Goal: Task Accomplishment & Management: Manage account settings

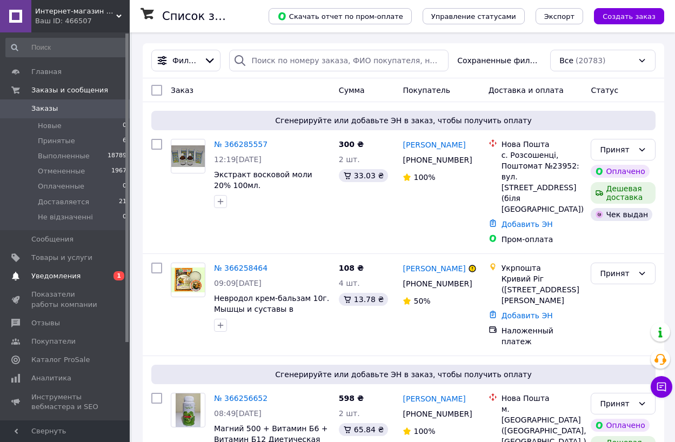
click at [50, 275] on span "Уведомления" at bounding box center [55, 276] width 49 height 10
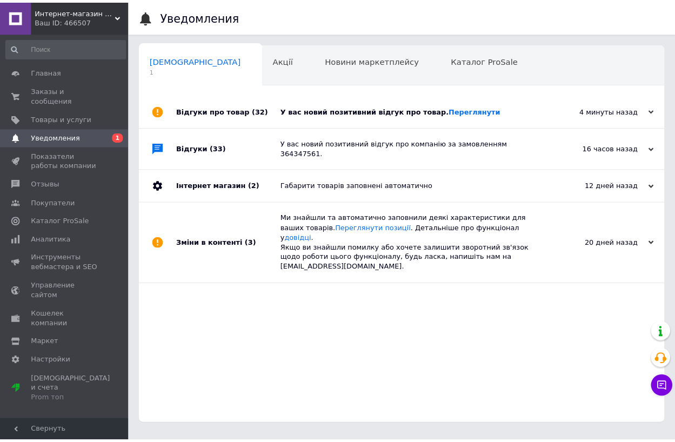
scroll to position [0, 4]
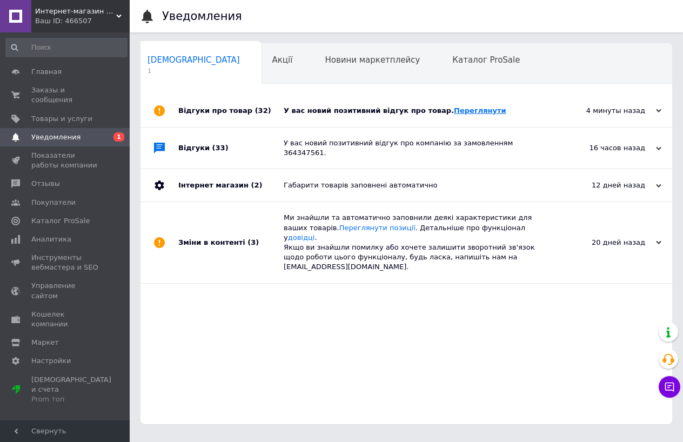
click at [454, 112] on link "Переглянути" at bounding box center [480, 111] width 52 height 8
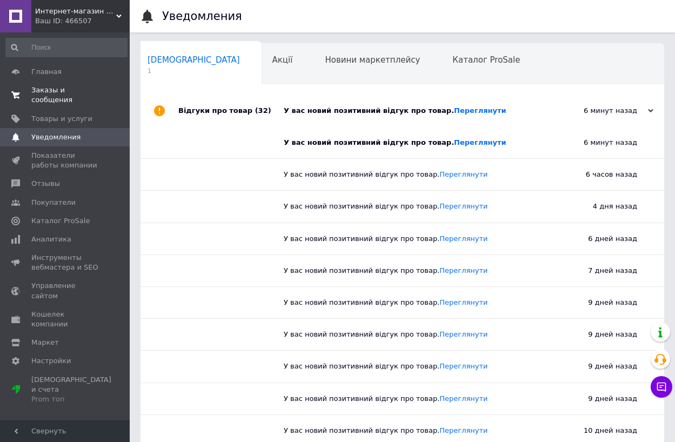
click at [69, 89] on span "Заказы и сообщения" at bounding box center [65, 94] width 69 height 19
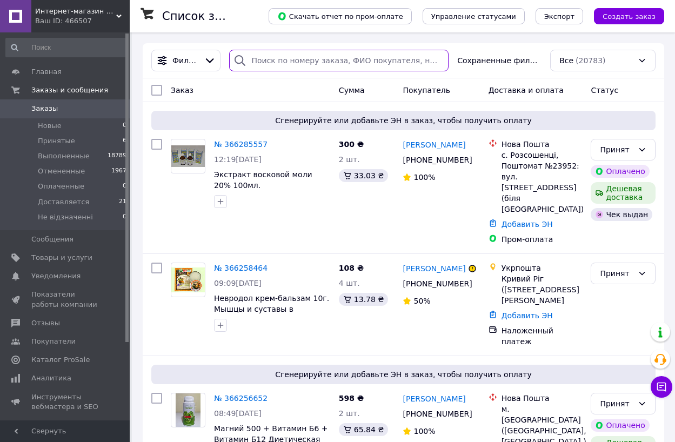
click at [295, 62] on input "search" at bounding box center [339, 61] width 220 height 22
paste input "380675973181"
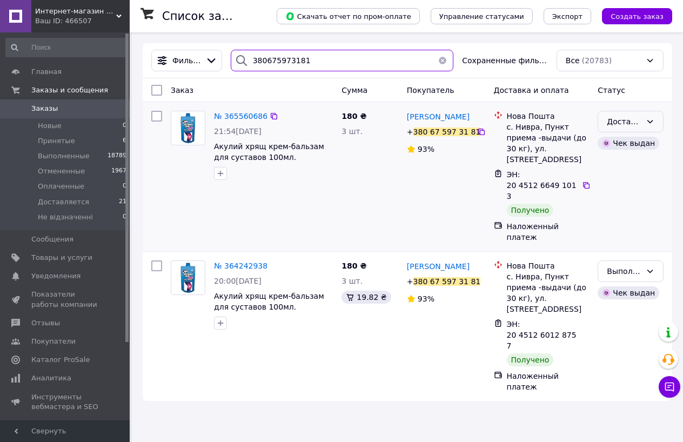
type input "380675973181"
click at [633, 123] on div "Доставляется" at bounding box center [624, 122] width 35 height 12
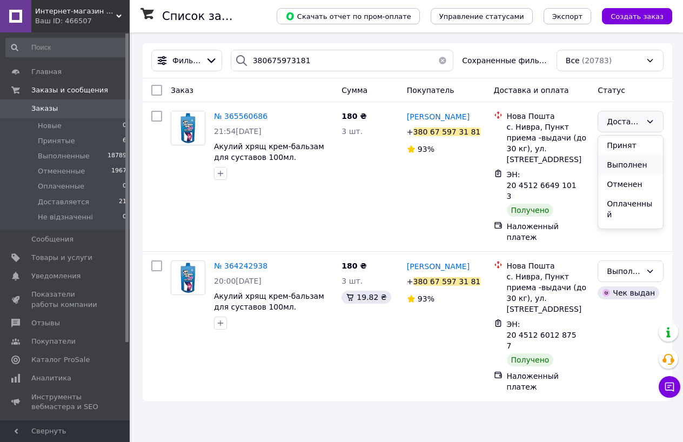
click at [620, 162] on li "Выполнен" at bounding box center [631, 164] width 65 height 19
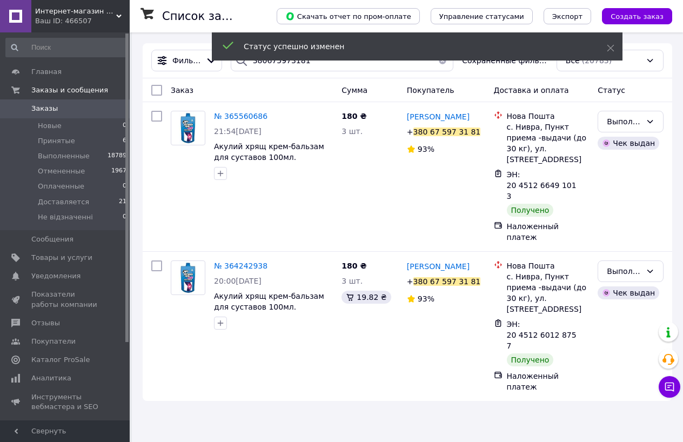
click at [445, 61] on div "Статус успешно изменен" at bounding box center [417, 47] width 411 height 31
click at [609, 49] on icon at bounding box center [611, 48] width 8 height 8
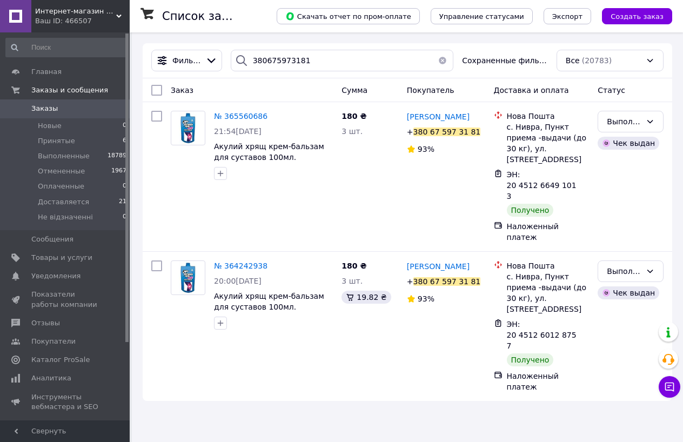
click at [446, 62] on button "button" at bounding box center [443, 61] width 22 height 22
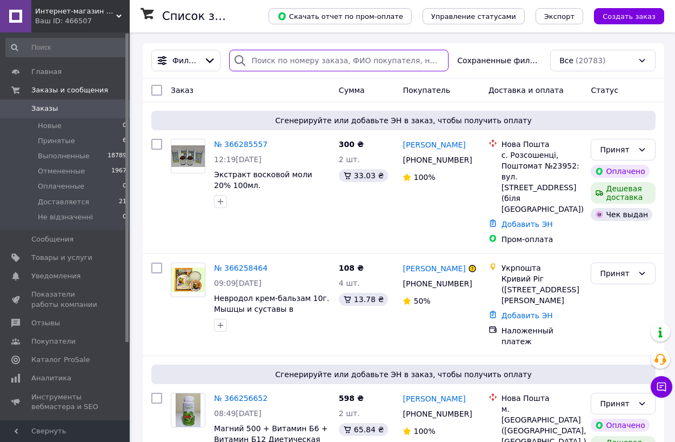
paste input "380967846983"
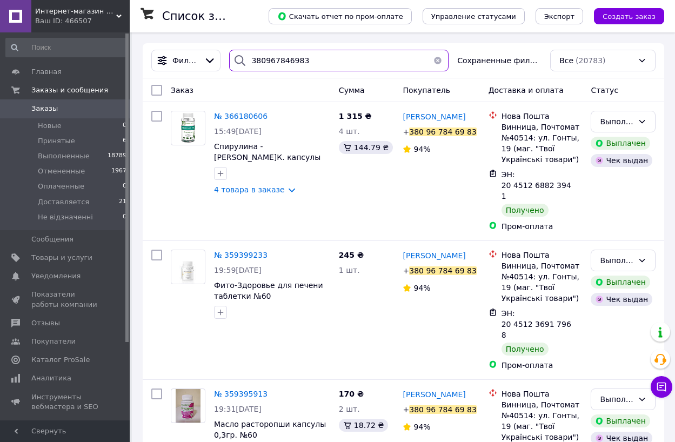
type input "380967846983"
click at [443, 59] on button "button" at bounding box center [438, 61] width 22 height 22
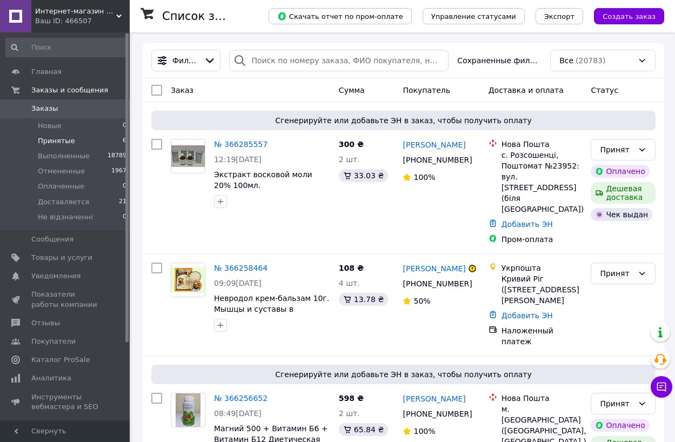
click at [54, 140] on span "Принятые" at bounding box center [56, 141] width 37 height 10
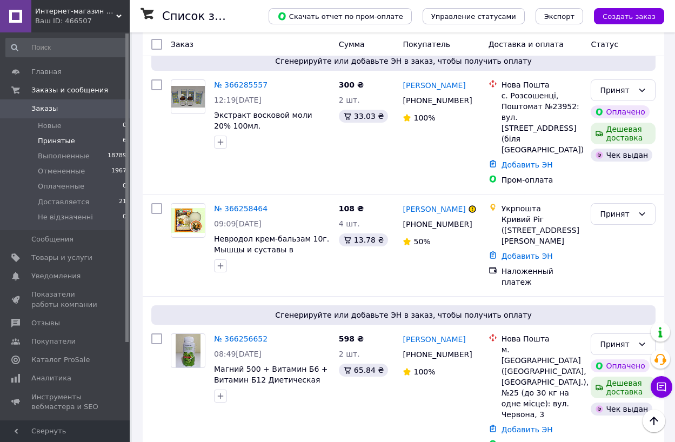
scroll to position [90, 0]
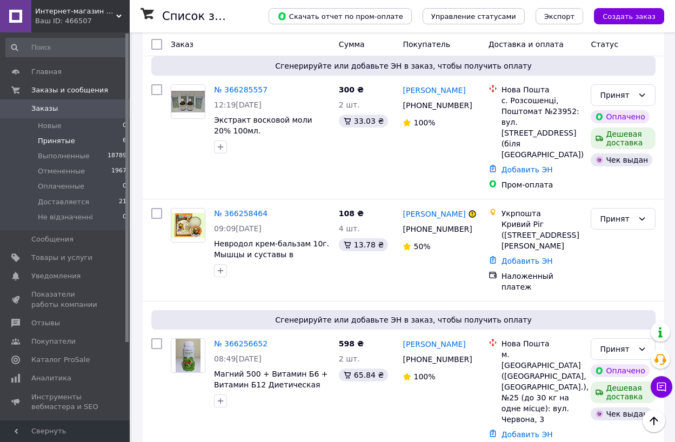
click at [150, 250] on div "Заказ Сумма Покупатель Доставка и оплата Статус Сгенерируйте или добавьте ЭН в …" at bounding box center [404, 403] width 522 height 758
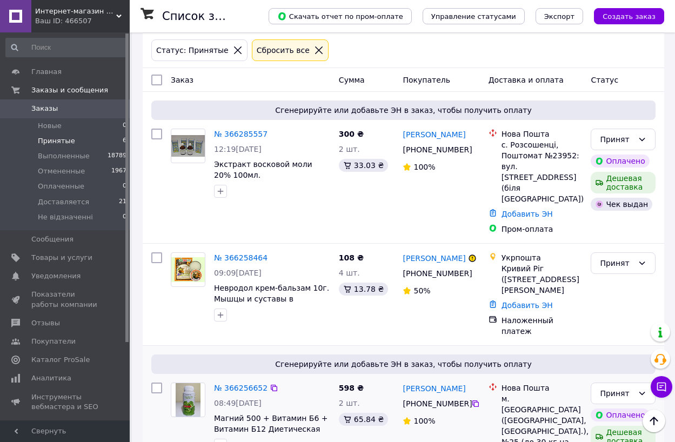
scroll to position [36, 0]
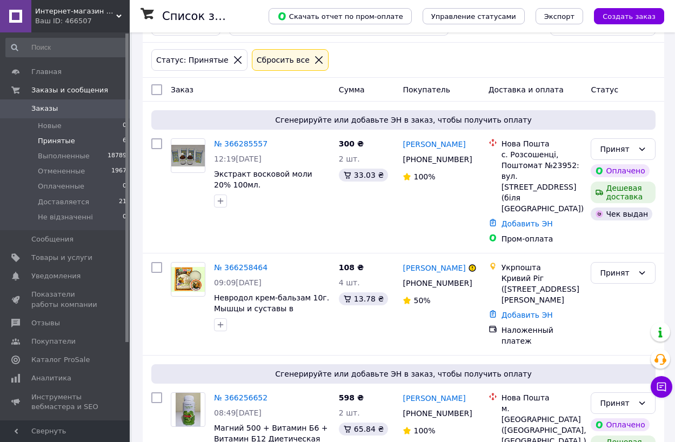
click at [274, 61] on div "Сбросить все" at bounding box center [283, 60] width 57 height 12
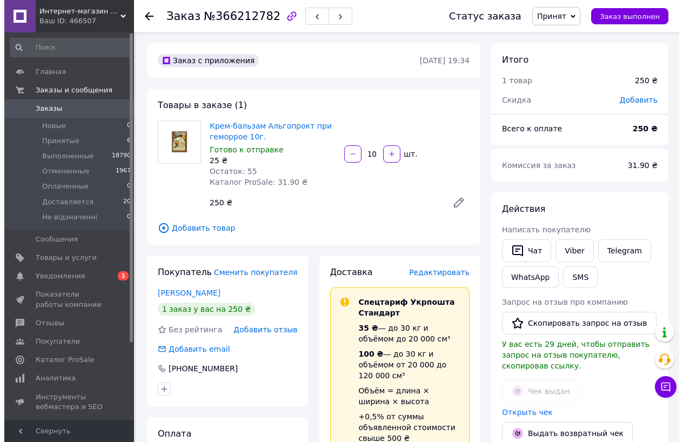
scroll to position [160, 0]
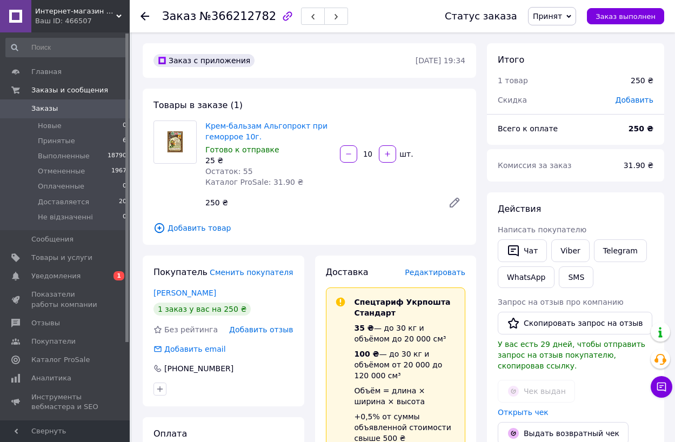
click at [439, 275] on span "Редактировать" at bounding box center [435, 272] width 61 height 9
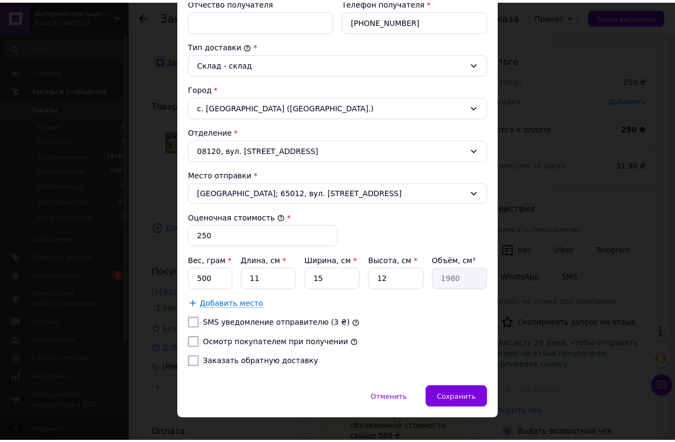
scroll to position [273, 0]
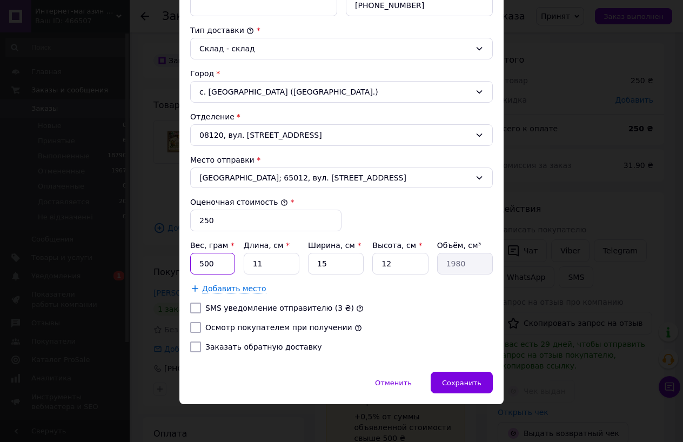
click at [200, 261] on input "500" at bounding box center [212, 264] width 45 height 22
type input "200"
click at [260, 262] on input "11" at bounding box center [272, 264] width 56 height 22
type input "1"
type input "180"
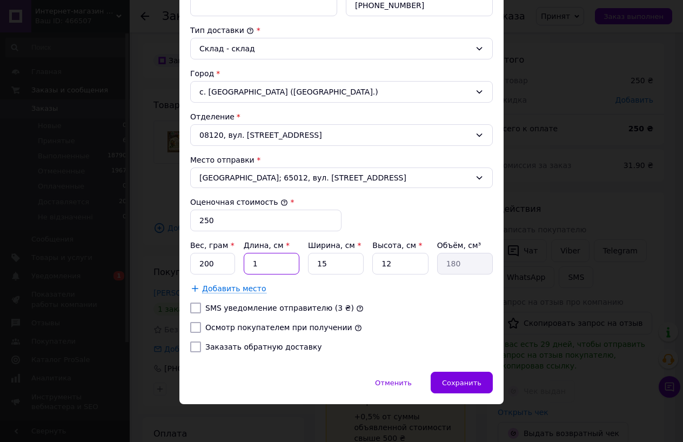
type input "16"
type input "2880"
type input "16"
click at [329, 266] on input "15" at bounding box center [336, 264] width 56 height 22
type input "1"
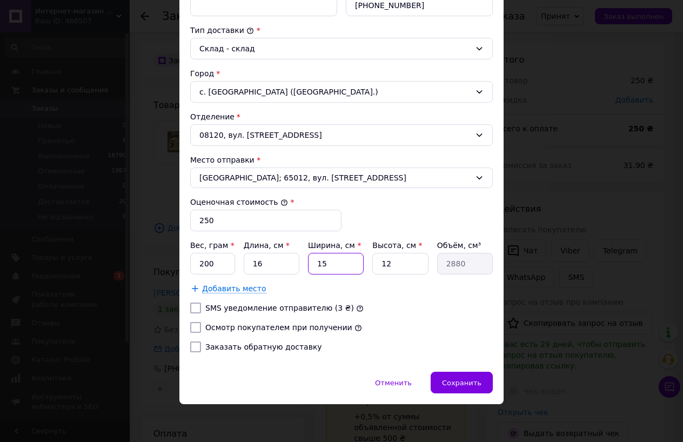
type input "192"
type input "10"
type input "1920"
type input "10"
drag, startPoint x: 391, startPoint y: 265, endPoint x: 375, endPoint y: 265, distance: 16.2
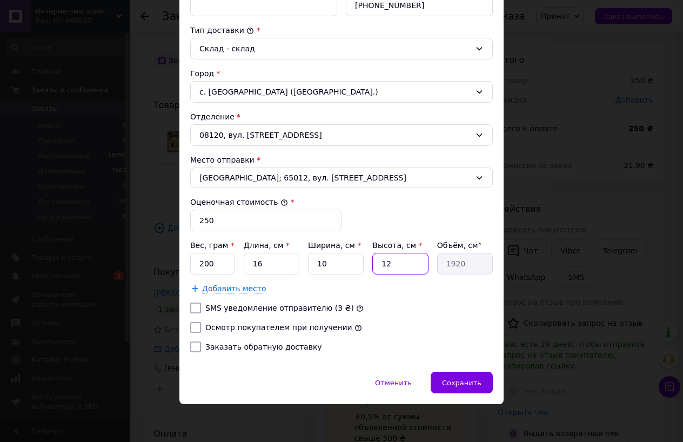
click at [375, 265] on input "12" at bounding box center [401, 264] width 56 height 22
type input "7"
type input "1120"
type input "7.5"
type input "1200"
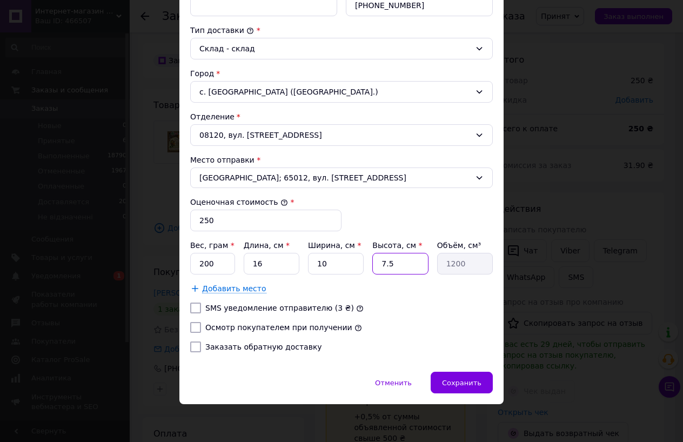
type input "7."
type input "1120"
type input "7.3"
type input "1168"
type input "7.3"
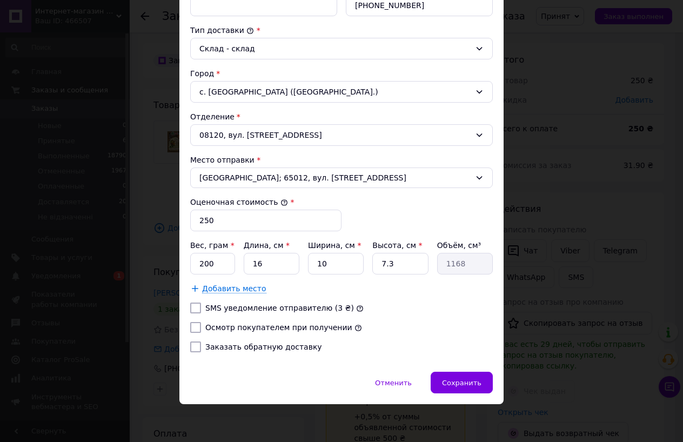
click at [191, 328] on input "Осмотр покупателем при получении" at bounding box center [195, 327] width 11 height 11
checkbox input "true"
click at [464, 382] on span "Сохранить" at bounding box center [461, 383] width 39 height 8
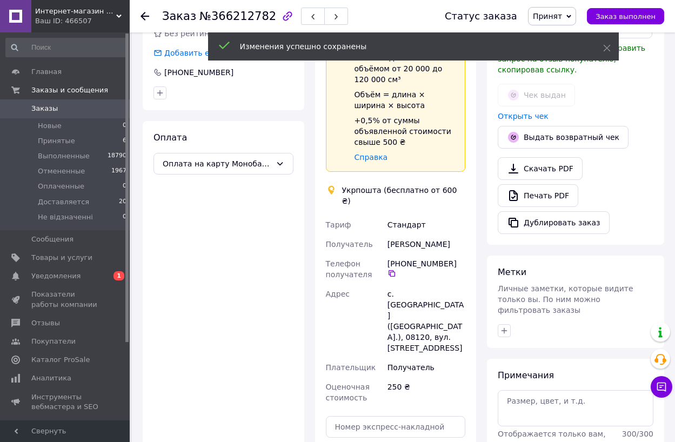
scroll to position [324, 0]
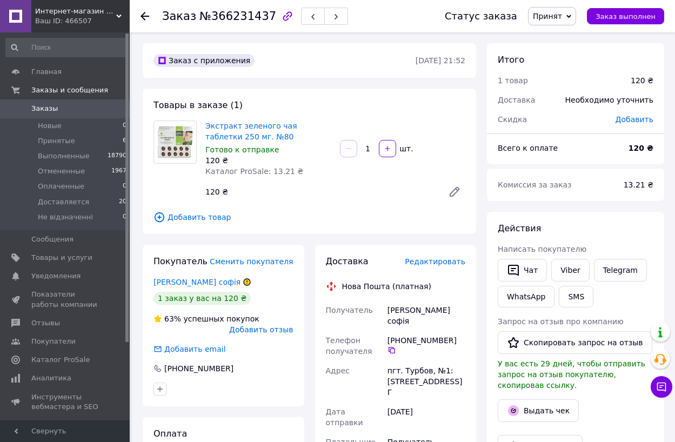
click at [442, 263] on span "Редактировать" at bounding box center [435, 261] width 61 height 9
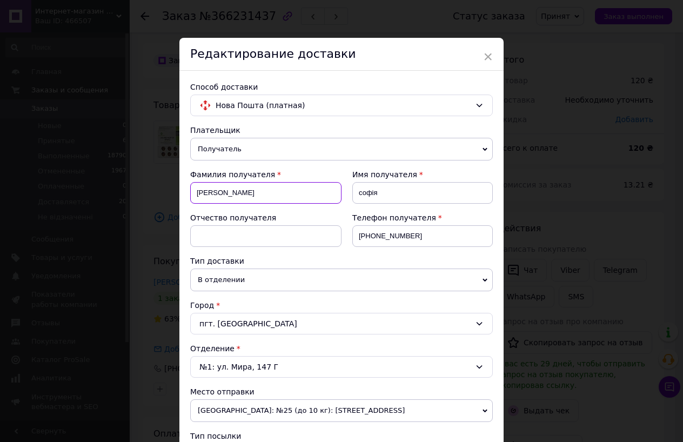
click at [197, 192] on input "котвіцька" at bounding box center [265, 193] width 151 height 22
type input "Котвіцька"
click at [361, 191] on input "софія" at bounding box center [423, 193] width 141 height 22
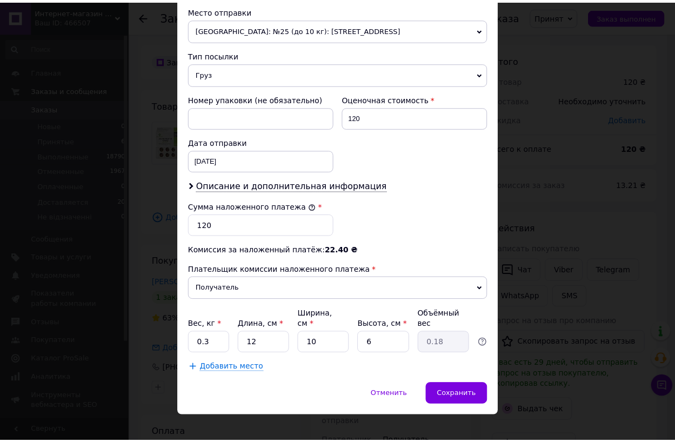
scroll to position [383, 0]
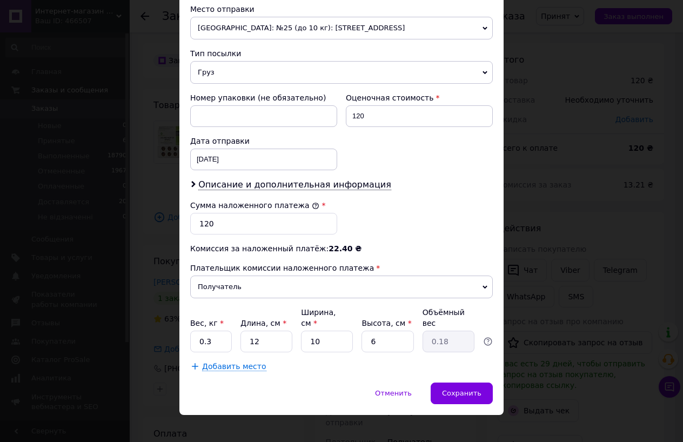
type input "Софія"
drag, startPoint x: 382, startPoint y: 332, endPoint x: 367, endPoint y: 334, distance: 15.8
click at [367, 334] on input "6" at bounding box center [388, 342] width 52 height 22
type input "7"
type input "0.21"
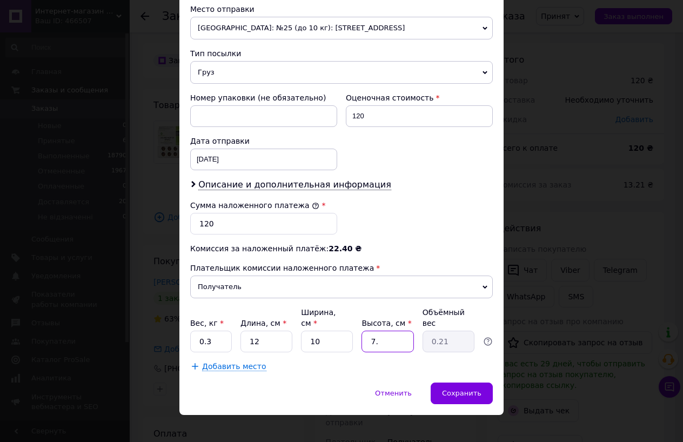
type input "7.3"
type input "0.22"
type input "7.3"
click at [215, 331] on input "0.3" at bounding box center [211, 342] width 42 height 22
type input "0.2"
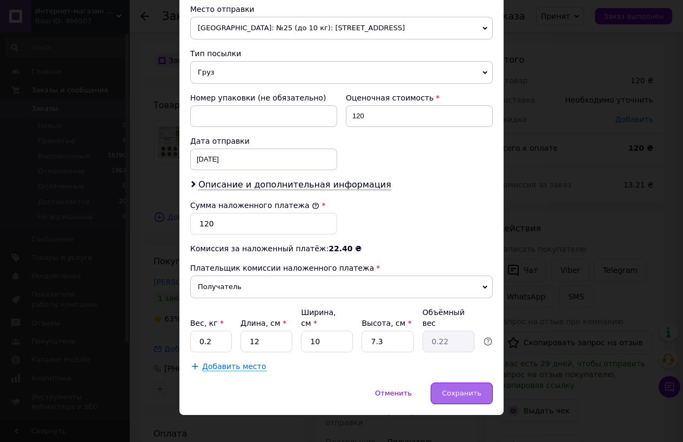
click at [467, 389] on span "Сохранить" at bounding box center [461, 393] width 39 height 8
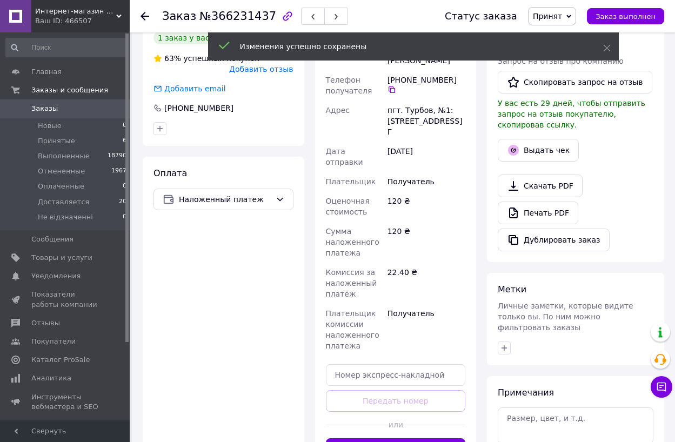
scroll to position [324, 0]
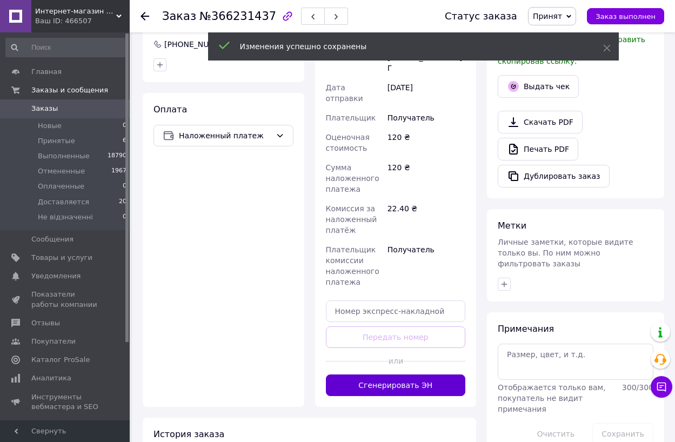
click at [424, 375] on button "Сгенерировать ЭН" at bounding box center [396, 386] width 140 height 22
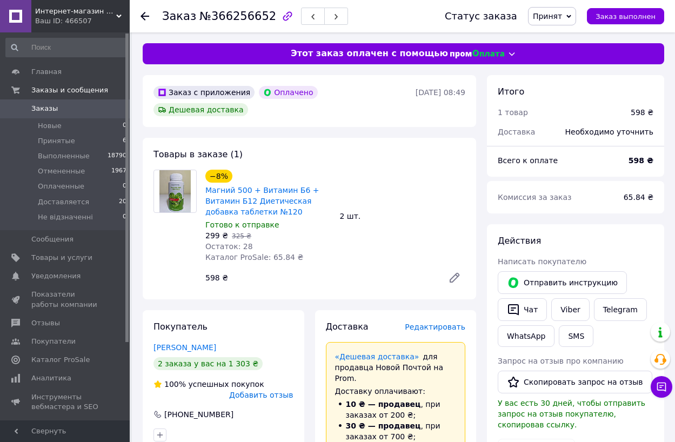
click at [431, 323] on span "Редактировать" at bounding box center [435, 327] width 61 height 9
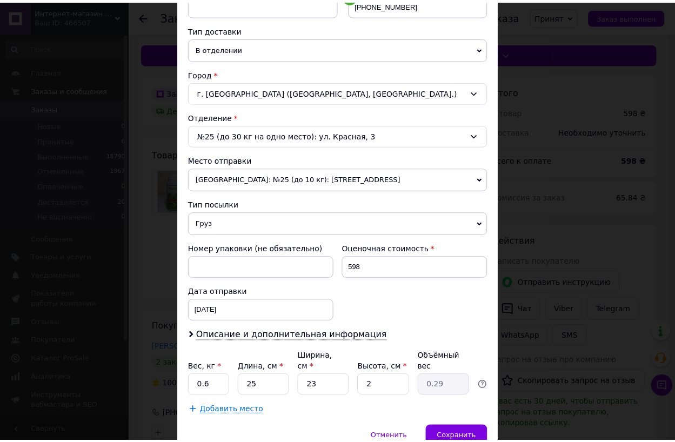
scroll to position [276, 0]
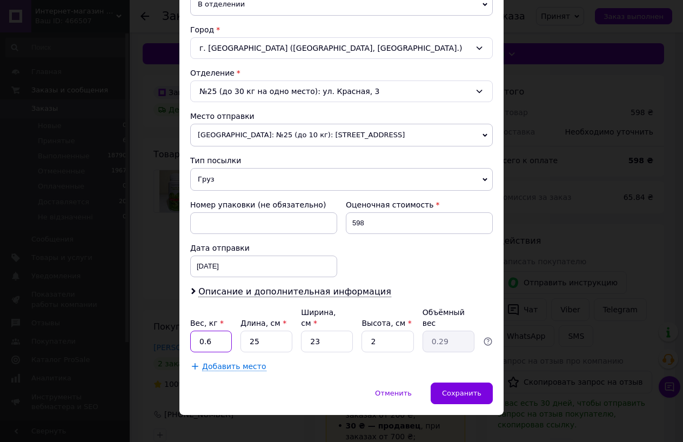
click at [222, 331] on input "0.6" at bounding box center [211, 342] width 42 height 22
type input "0.5"
drag, startPoint x: 259, startPoint y: 330, endPoint x: 242, endPoint y: 331, distance: 16.8
click at [242, 331] on input "25" at bounding box center [267, 342] width 52 height 22
type input "1"
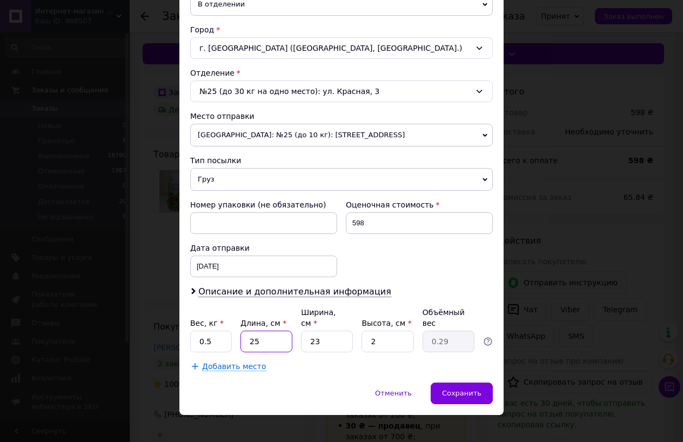
type input "0.1"
type input "12"
type input "0.14"
type input "12"
drag, startPoint x: 317, startPoint y: 329, endPoint x: 303, endPoint y: 330, distance: 14.1
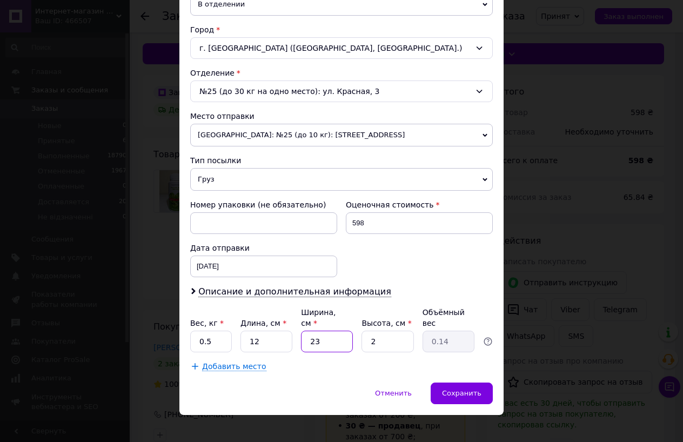
click at [303, 331] on input "23" at bounding box center [327, 342] width 52 height 22
type input "1"
type input "0.1"
type input "10"
click at [362, 331] on input "2" at bounding box center [388, 342] width 52 height 22
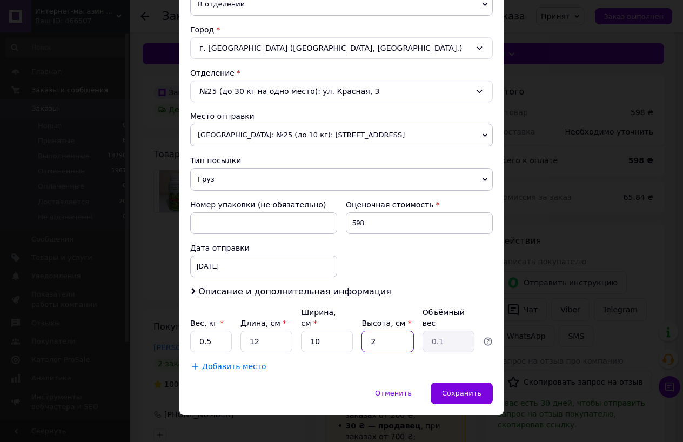
type input "6"
type input "0.18"
type input "6"
click at [447, 389] on span "Сохранить" at bounding box center [461, 393] width 39 height 8
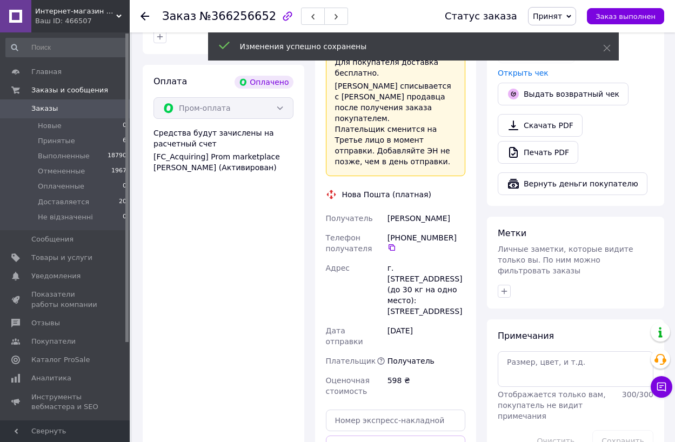
scroll to position [433, 0]
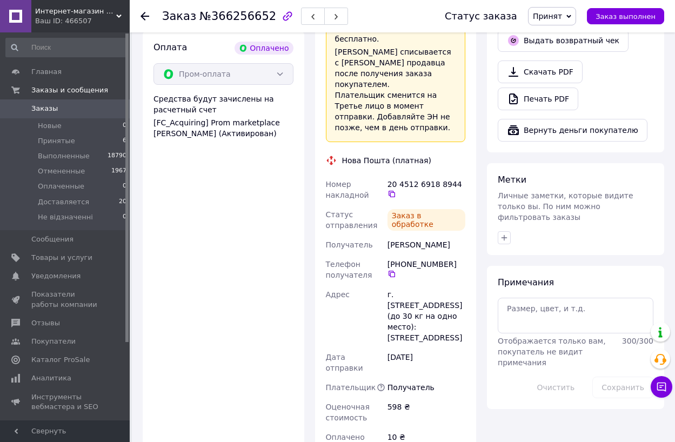
scroll to position [13, 0]
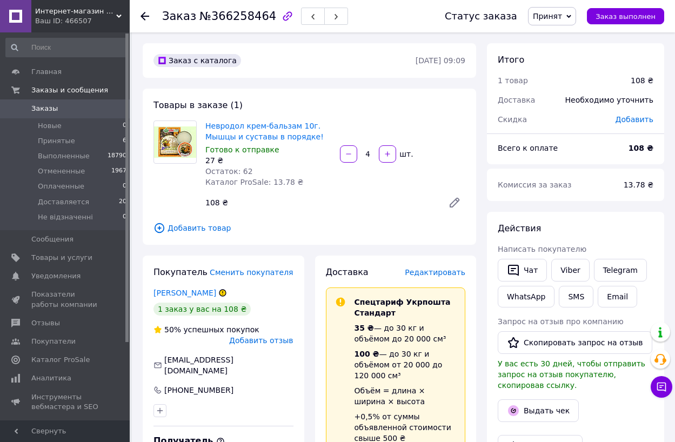
click at [431, 269] on span "Редактировать" at bounding box center [435, 272] width 61 height 9
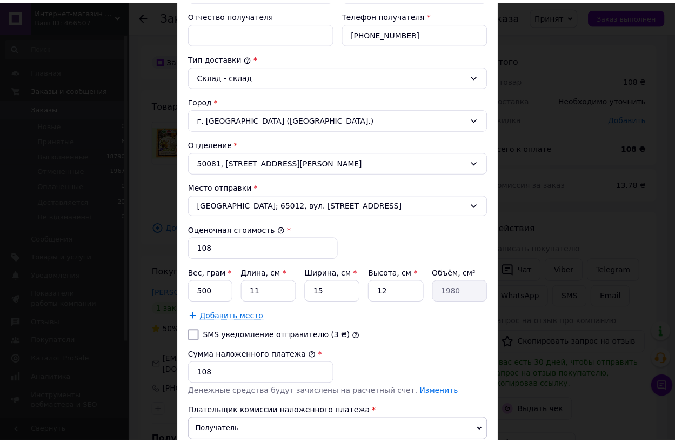
scroll to position [324, 0]
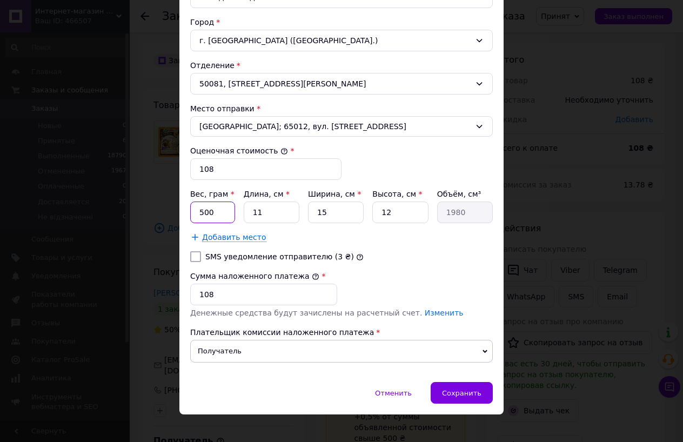
drag, startPoint x: 212, startPoint y: 216, endPoint x: 194, endPoint y: 214, distance: 18.5
click at [194, 214] on input "500" at bounding box center [212, 213] width 45 height 22
type input "120"
click at [268, 213] on input "11" at bounding box center [272, 213] width 56 height 22
type input "1"
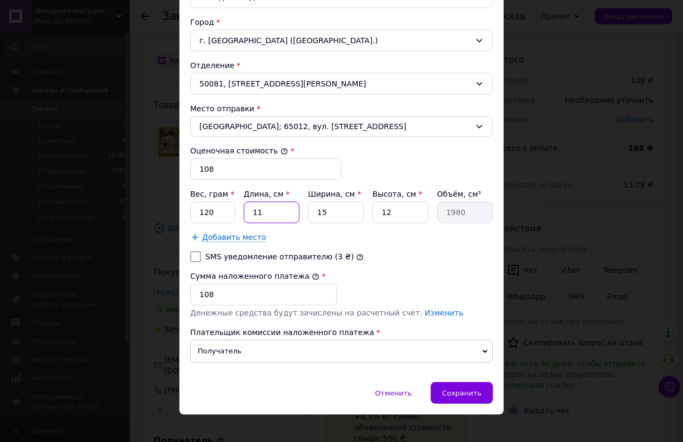
type input "180"
type input "12"
type input "2160"
type input "12"
click at [325, 214] on input "15" at bounding box center [336, 213] width 56 height 22
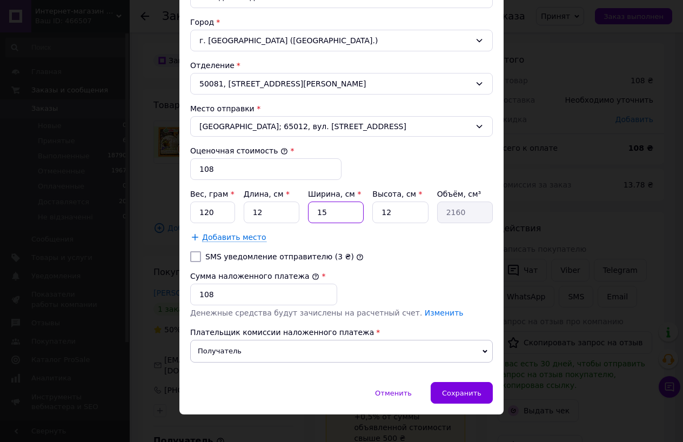
type input "1"
type input "144"
type input "10"
type input "1440"
type input "10"
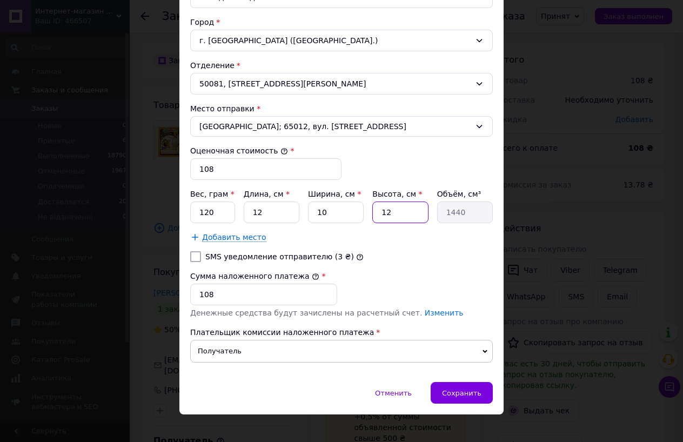
drag, startPoint x: 397, startPoint y: 214, endPoint x: 373, endPoint y: 215, distance: 24.4
click at [373, 215] on input "12" at bounding box center [401, 213] width 56 height 22
type input "6"
type input "720"
type input "6"
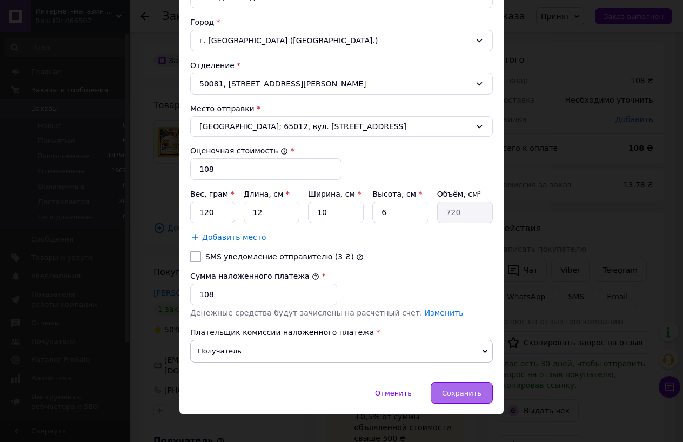
click at [460, 394] on span "Сохранить" at bounding box center [461, 393] width 39 height 8
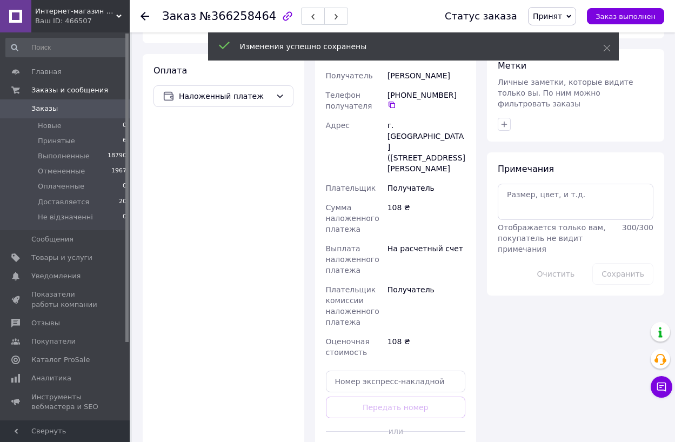
scroll to position [487, 0]
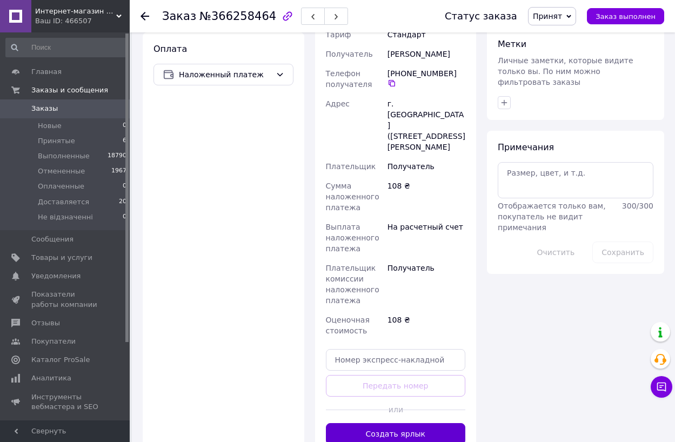
click at [417, 423] on button "Создать ярлык" at bounding box center [396, 434] width 140 height 22
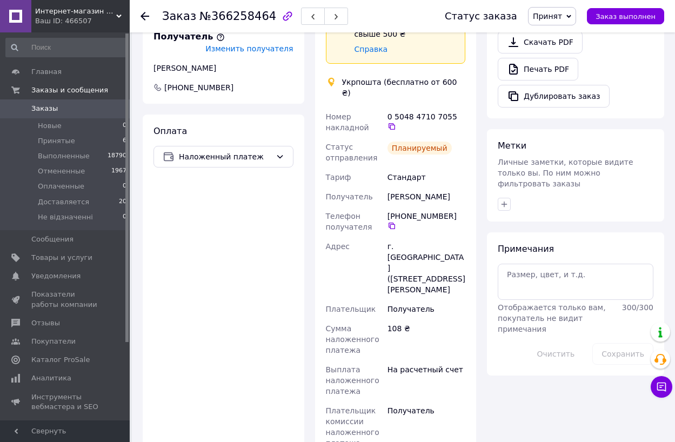
scroll to position [379, 0]
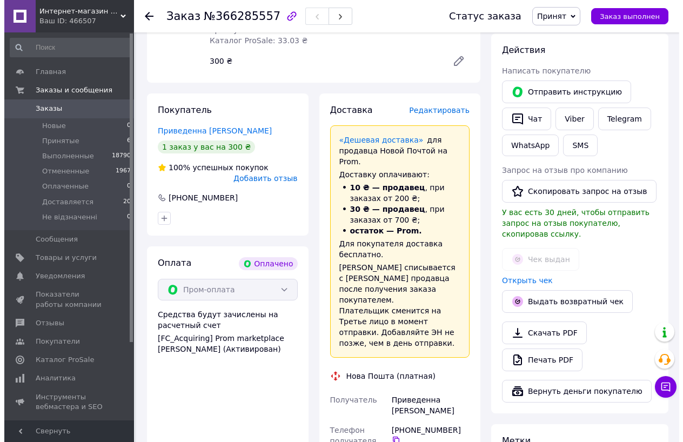
scroll to position [216, 0]
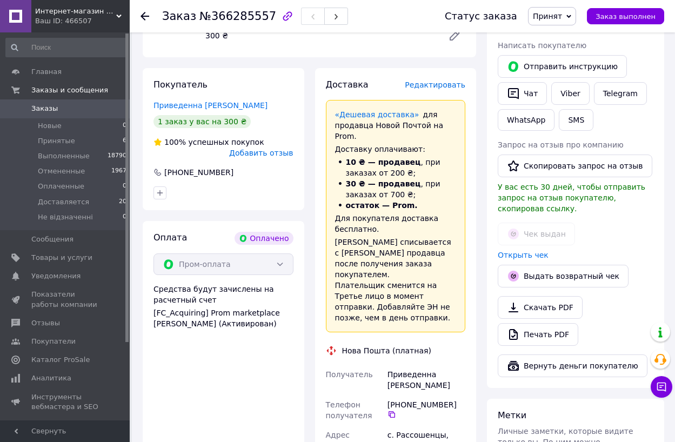
click at [444, 81] on span "Редактировать" at bounding box center [435, 85] width 61 height 9
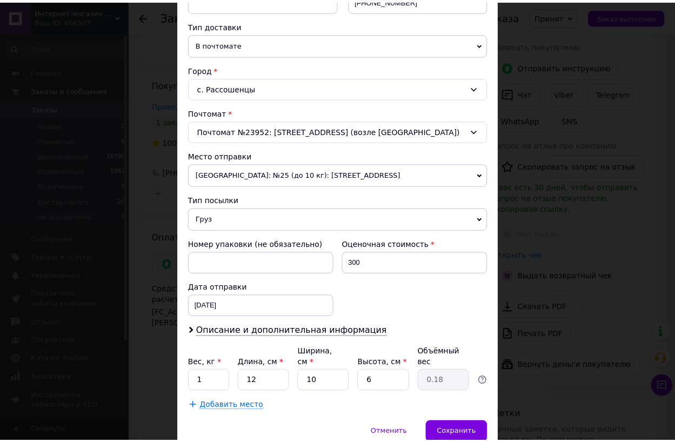
scroll to position [276, 0]
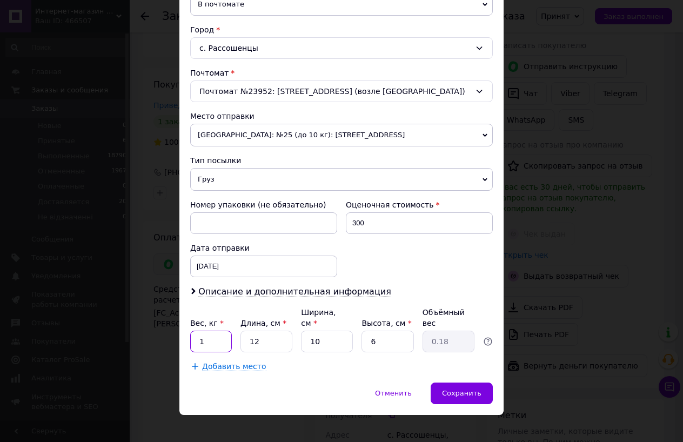
click at [224, 331] on input "1" at bounding box center [211, 342] width 42 height 22
type input "0.5"
click at [277, 331] on input "12" at bounding box center [267, 342] width 52 height 22
type input "1"
type input "0.1"
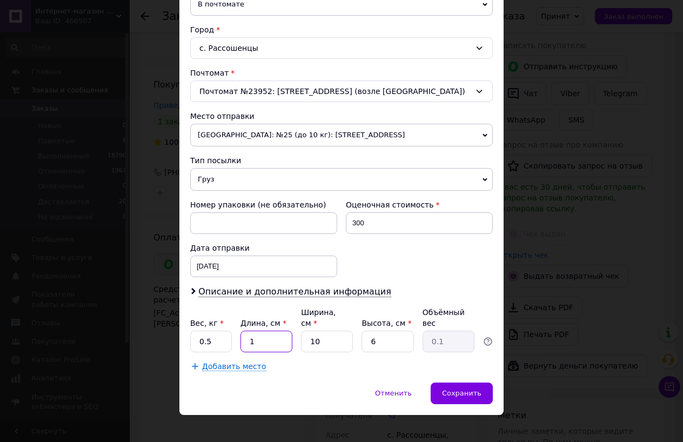
type input "13"
type input "0.2"
type input "13"
drag, startPoint x: 307, startPoint y: 331, endPoint x: 293, endPoint y: 333, distance: 14.7
click at [293, 333] on div "Вес, кг * 0.5 Длина, см * 13 Ширина, см * 10 Высота, см * 6 Объёмный вес 0.2" at bounding box center [341, 329] width 303 height 45
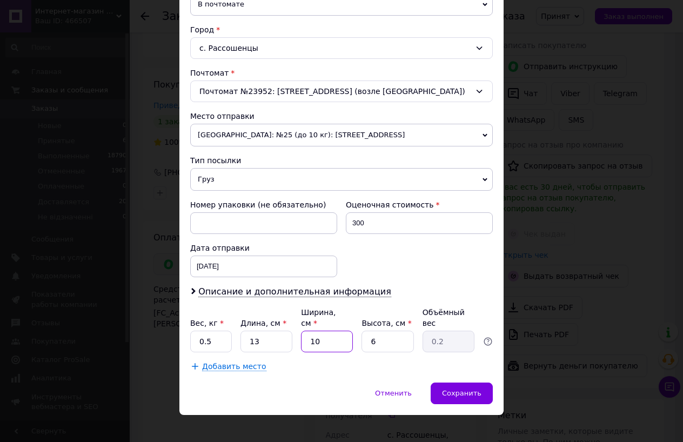
type input "8"
type input "0.16"
type input "8.5"
type input "0.17"
type input "8.5"
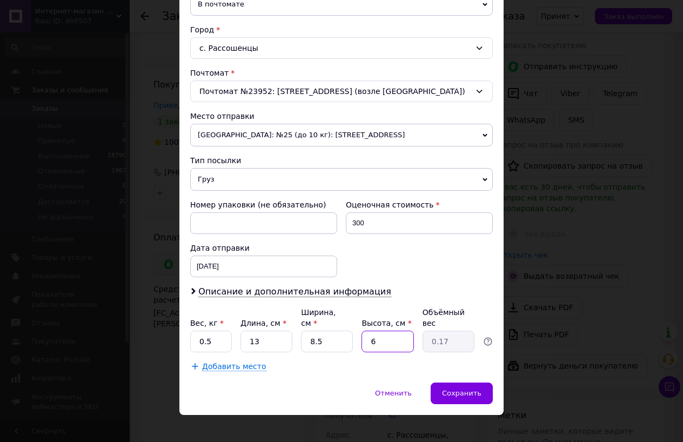
drag, startPoint x: 356, startPoint y: 332, endPoint x: 336, endPoint y: 330, distance: 20.1
click at [350, 333] on div "Вес, кг * 0.5 Длина, см * 13 Ширина, см * 8.5 Высота, см * 6 Объёмный вес 0.17" at bounding box center [341, 329] width 303 height 45
type input "1"
type input "0.1"
type input "13"
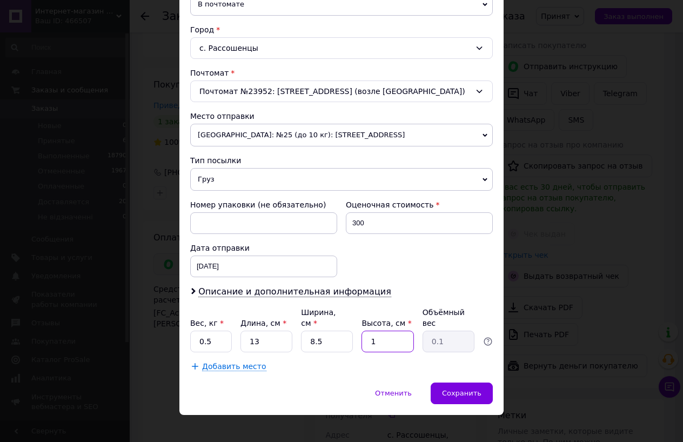
type input "0.36"
type input "13.3"
type input "0.37"
type input "13.3"
click at [468, 389] on span "Сохранить" at bounding box center [461, 393] width 39 height 8
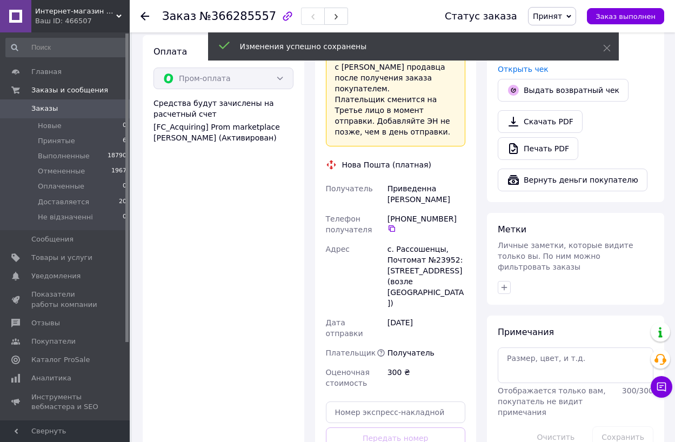
scroll to position [433, 0]
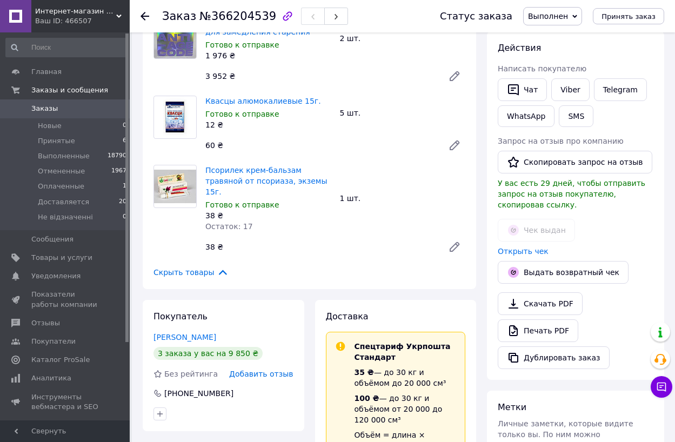
scroll to position [108, 0]
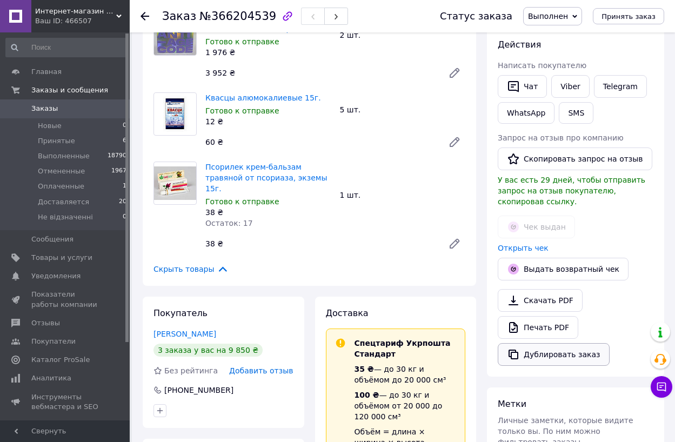
click at [543, 345] on button "Дублировать заказ" at bounding box center [554, 354] width 112 height 23
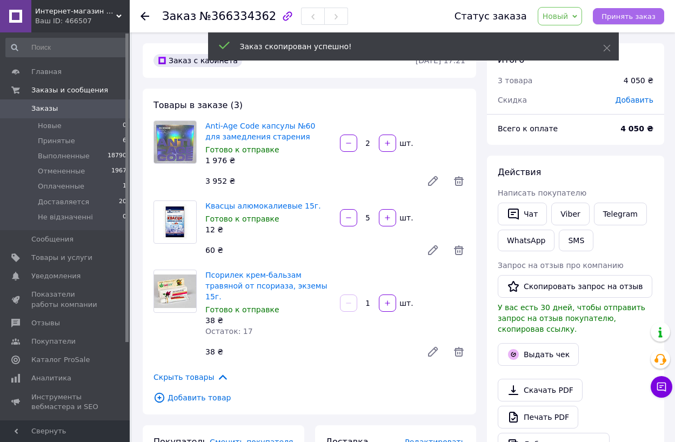
click at [636, 22] on button "Принять заказ" at bounding box center [628, 16] width 71 height 16
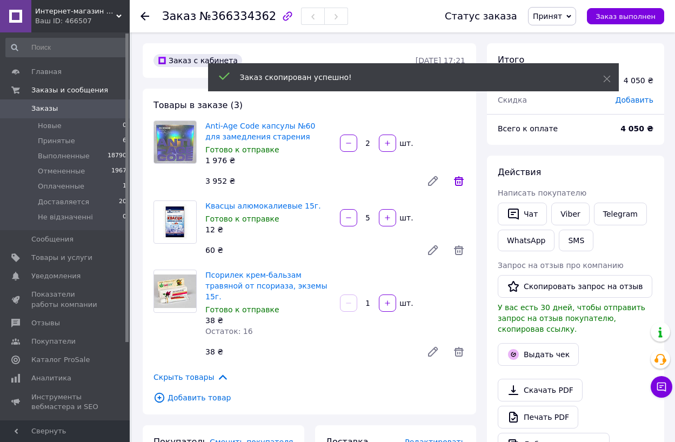
click at [462, 181] on icon at bounding box center [459, 181] width 10 height 10
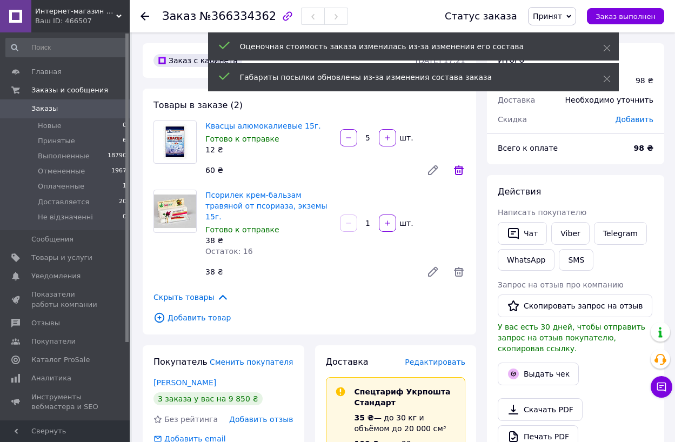
click at [460, 170] on icon at bounding box center [459, 170] width 13 height 13
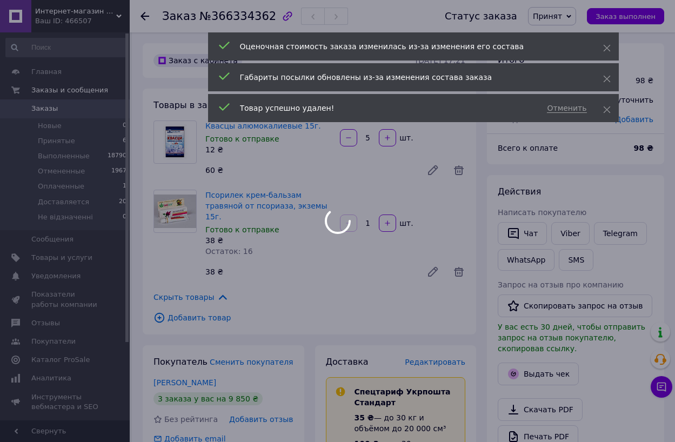
type input "1"
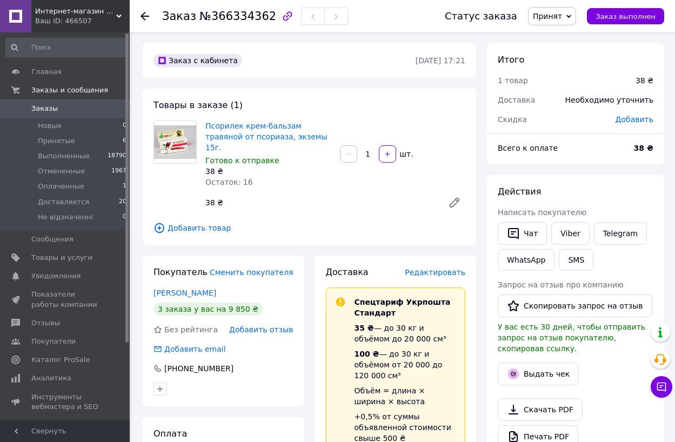
click at [205, 222] on span "Добавить товар" at bounding box center [310, 228] width 312 height 12
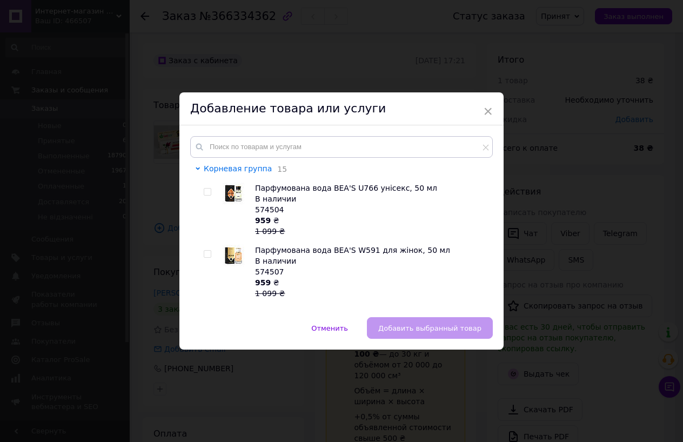
click at [229, 170] on span "Корневая группа" at bounding box center [238, 168] width 68 height 9
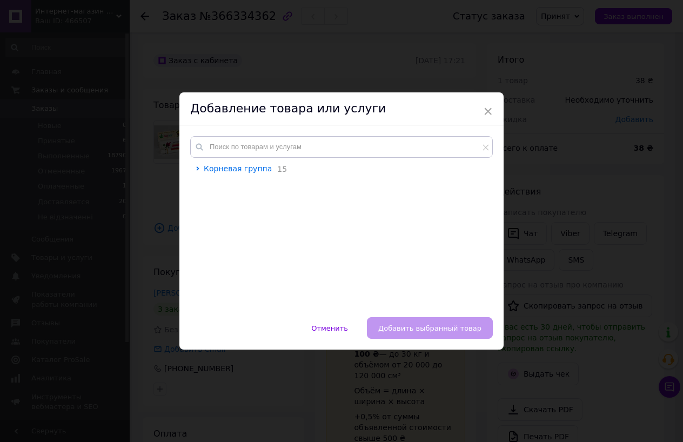
click at [229, 170] on span "Корневая группа" at bounding box center [238, 168] width 68 height 9
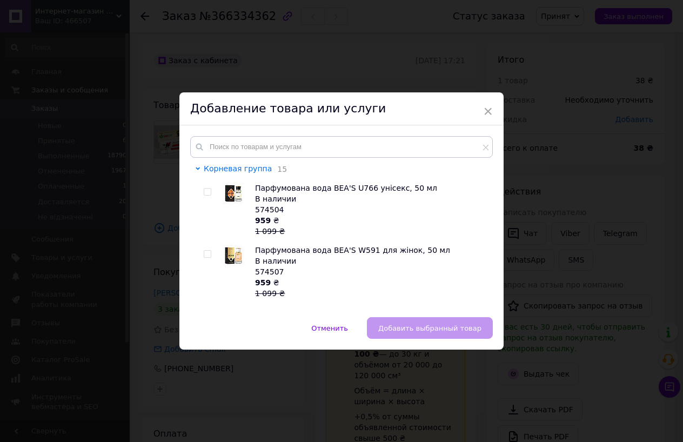
click at [229, 170] on span "Корневая группа" at bounding box center [238, 168] width 68 height 9
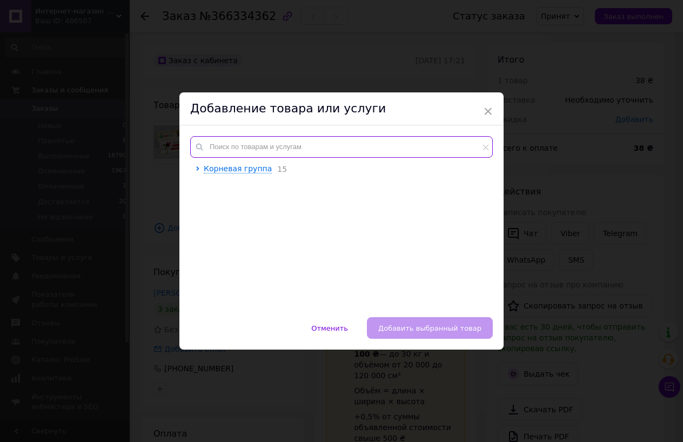
click at [271, 145] on input "text" at bounding box center [341, 147] width 303 height 22
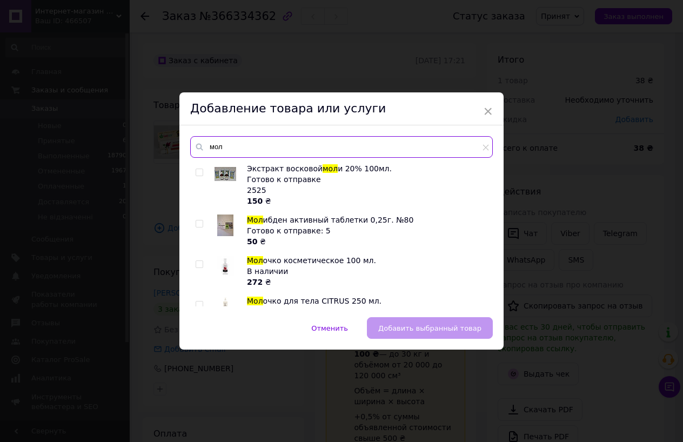
type input "мол"
click at [197, 173] on input "checkbox" at bounding box center [199, 172] width 7 height 7
checkbox input "true"
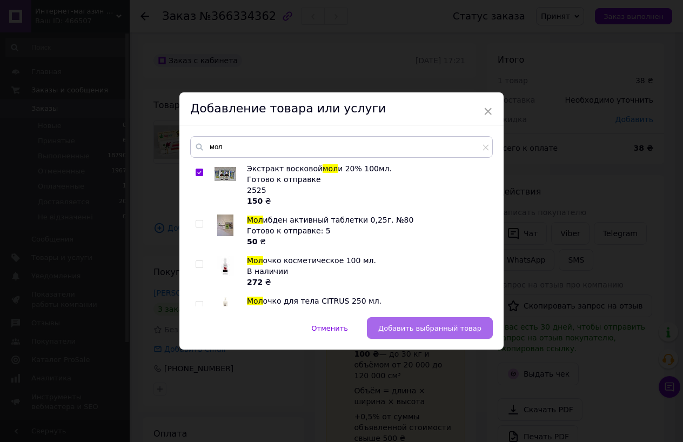
click at [453, 332] on span "Добавить выбранный товар" at bounding box center [430, 328] width 103 height 8
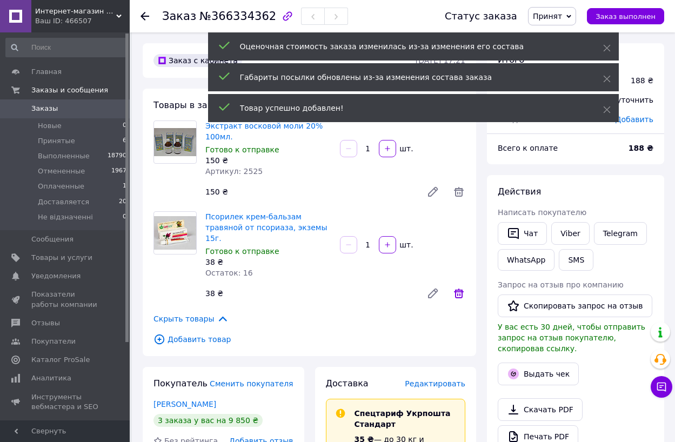
click at [459, 287] on icon at bounding box center [459, 293] width 13 height 13
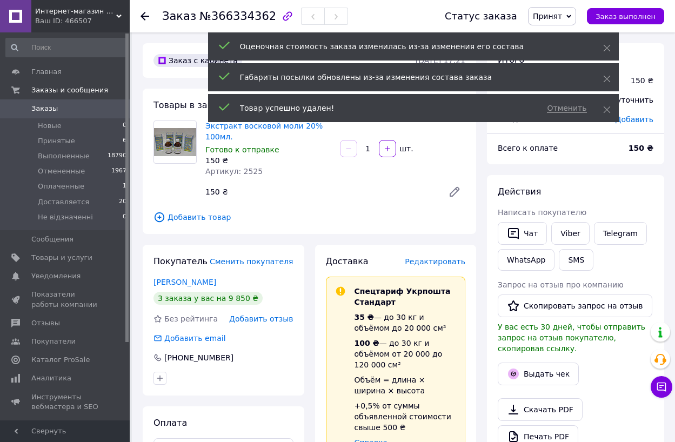
click at [374, 150] on input "1" at bounding box center [368, 149] width 17 height 8
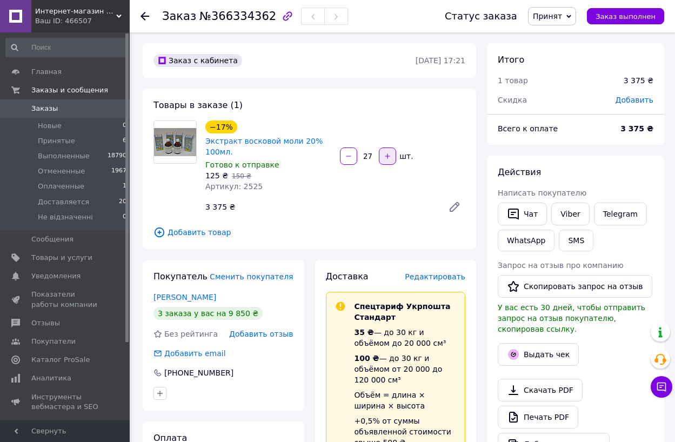
click at [386, 161] on button "button" at bounding box center [387, 156] width 17 height 17
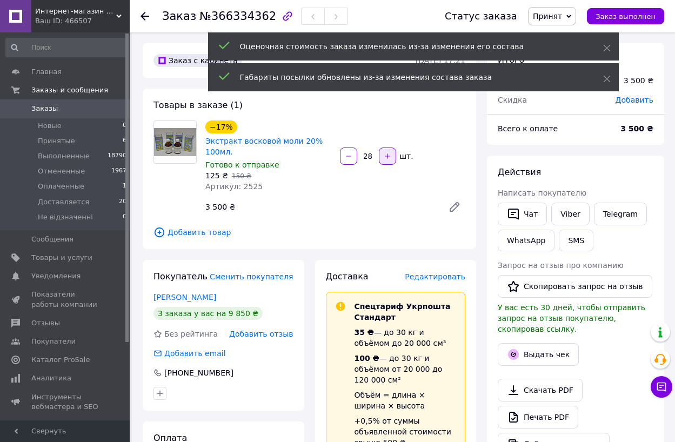
click at [386, 161] on button "button" at bounding box center [387, 156] width 17 height 17
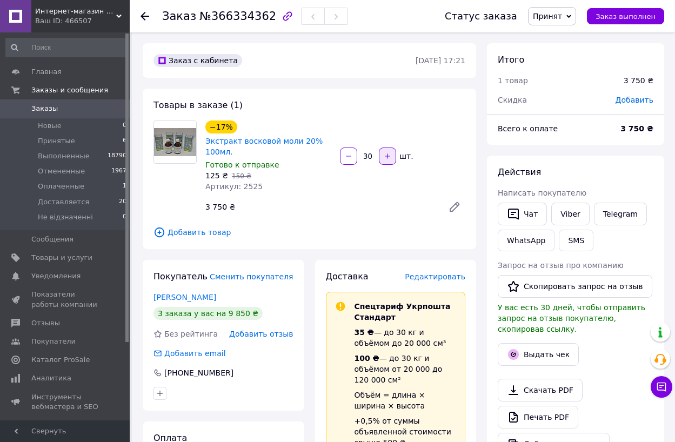
click at [386, 161] on button "button" at bounding box center [387, 156] width 17 height 17
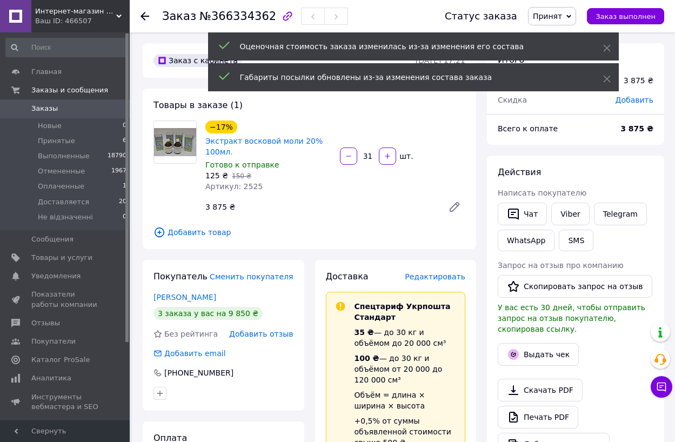
click at [386, 160] on button "button" at bounding box center [387, 156] width 17 height 17
type input "32"
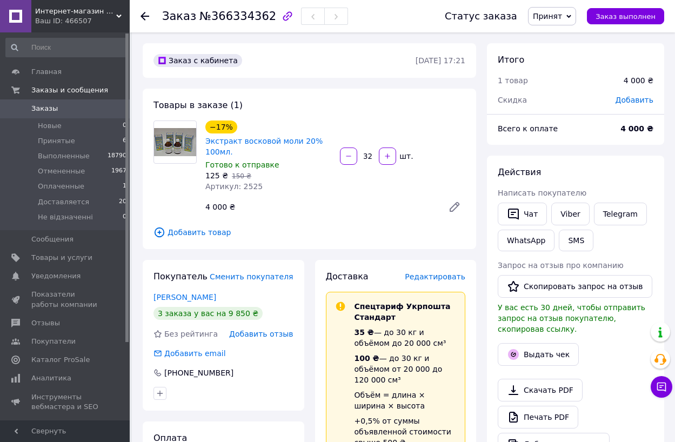
click at [203, 234] on span "Добавить товар" at bounding box center [310, 233] width 312 height 12
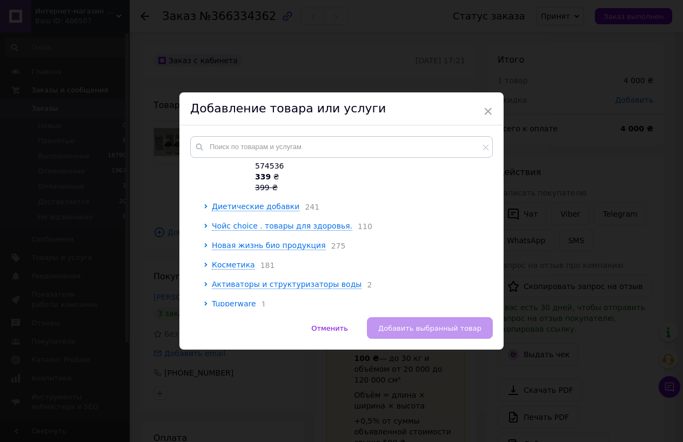
scroll to position [902, 0]
click at [237, 262] on span "Косметика" at bounding box center [233, 266] width 43 height 9
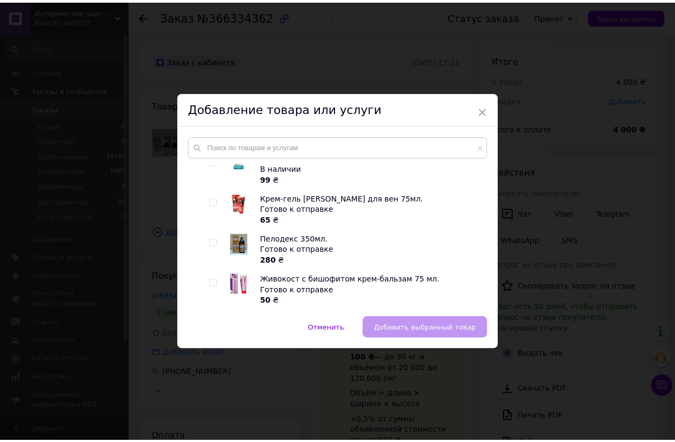
scroll to position [1659, 0]
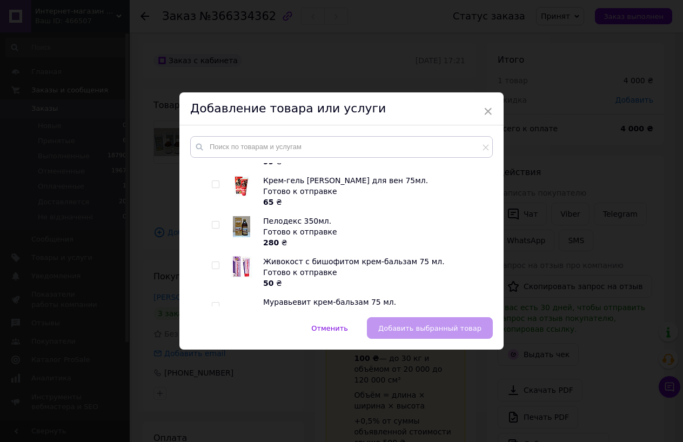
click at [212, 262] on input "checkbox" at bounding box center [215, 265] width 7 height 7
checkbox input "true"
click at [460, 327] on span "Добавить выбранный товар" at bounding box center [430, 328] width 103 height 8
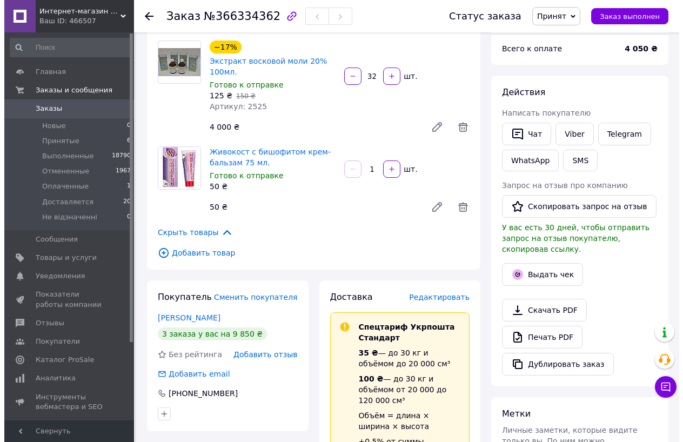
scroll to position [54, 0]
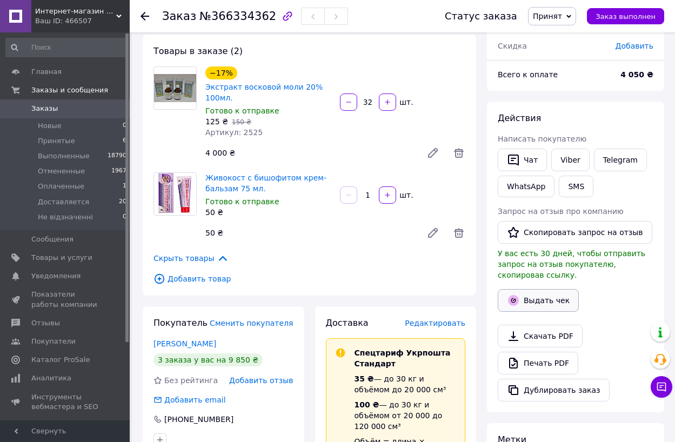
click at [534, 289] on button "Выдать чек" at bounding box center [538, 300] width 81 height 23
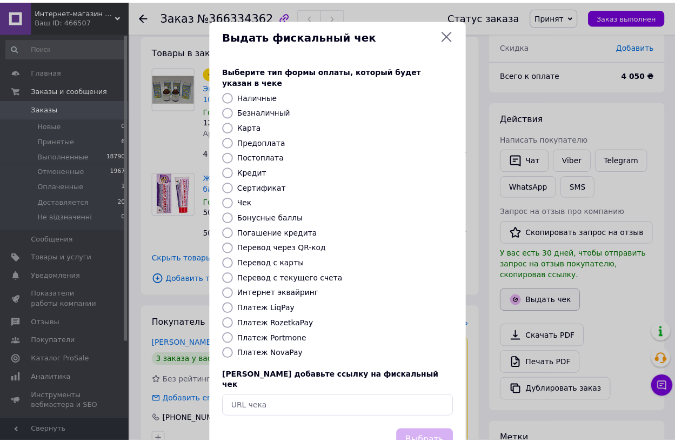
scroll to position [9, 0]
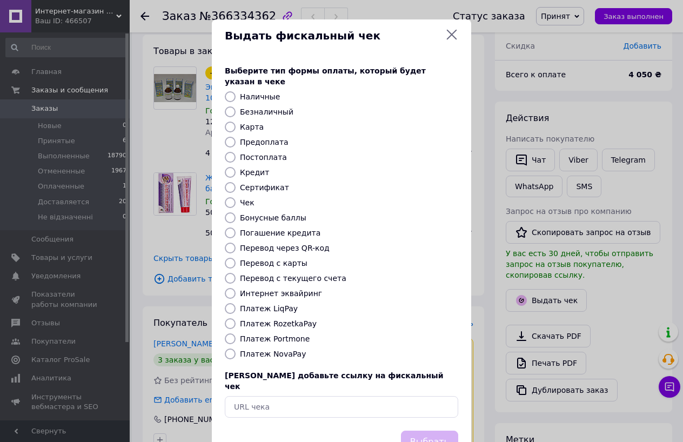
click at [230, 258] on input "Перевод с карты" at bounding box center [230, 263] width 11 height 11
radio input "true"
click at [429, 431] on button "Выбрать" at bounding box center [429, 442] width 57 height 23
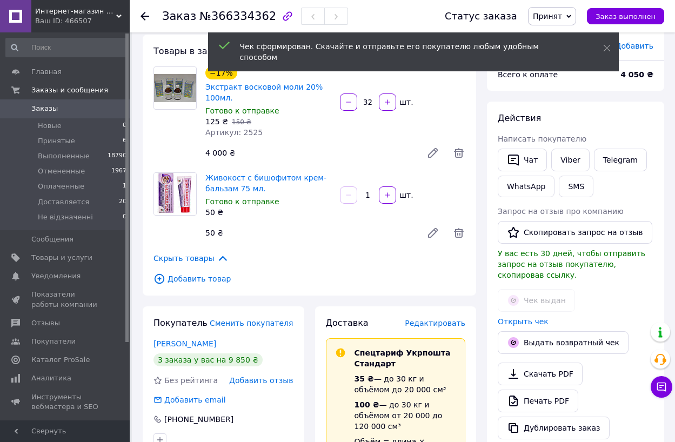
scroll to position [19, 0]
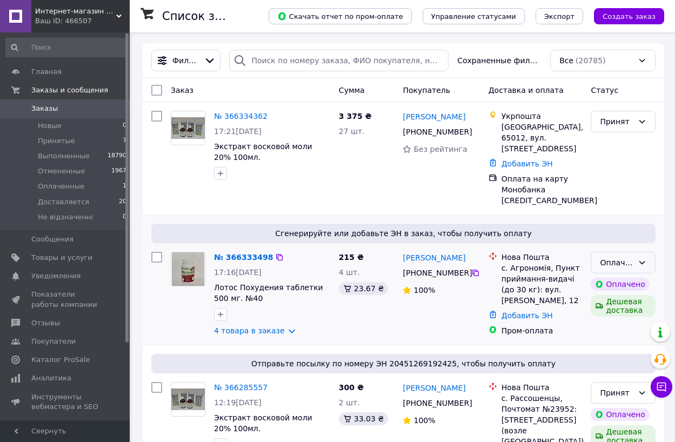
click at [631, 257] on div "Оплаченный" at bounding box center [617, 263] width 34 height 12
click at [621, 277] on li "Принят" at bounding box center [624, 275] width 64 height 19
click at [249, 327] on link "4 товара в заказе" at bounding box center [249, 331] width 71 height 9
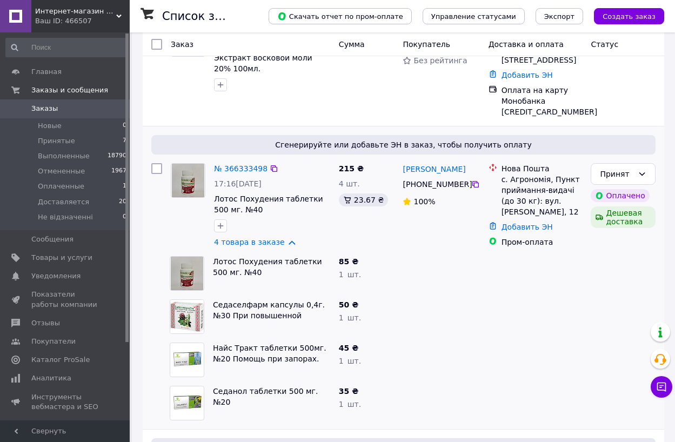
scroll to position [108, 0]
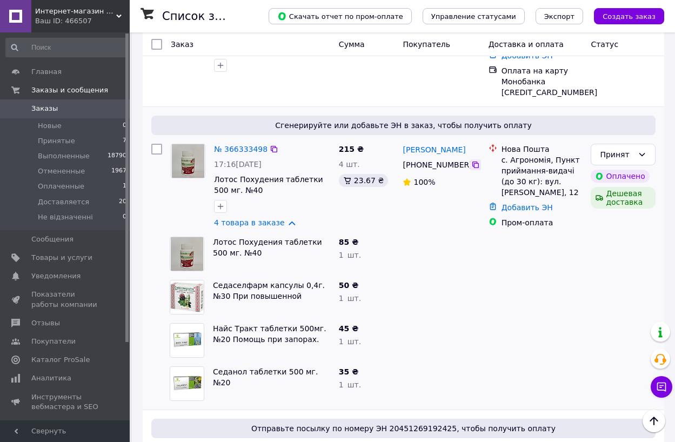
click at [473, 162] on icon at bounding box center [476, 165] width 6 height 6
click at [243, 145] on link "№ 366333498" at bounding box center [241, 149] width 54 height 9
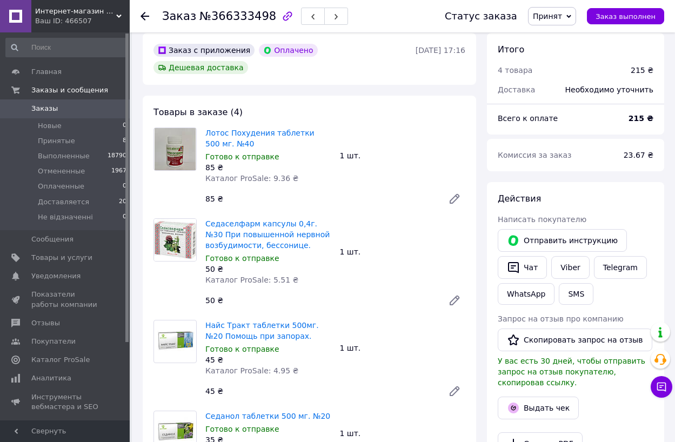
scroll to position [54, 0]
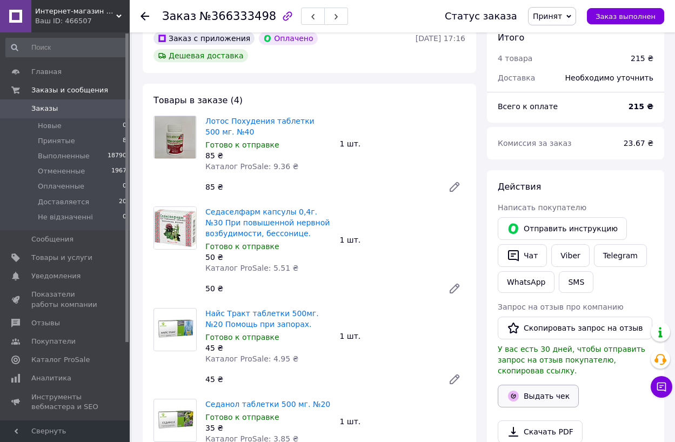
click at [540, 385] on button "Выдать чек" at bounding box center [538, 396] width 81 height 23
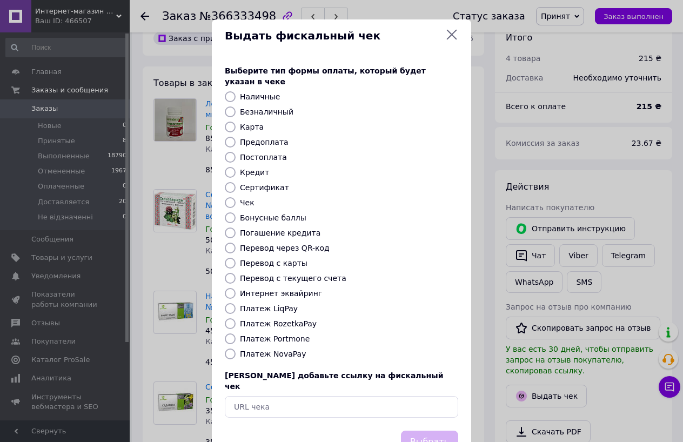
click at [229, 318] on input "Платеж RozetkaPay" at bounding box center [230, 323] width 11 height 11
radio input "true"
click at [423, 431] on button "Выбрать" at bounding box center [429, 442] width 57 height 23
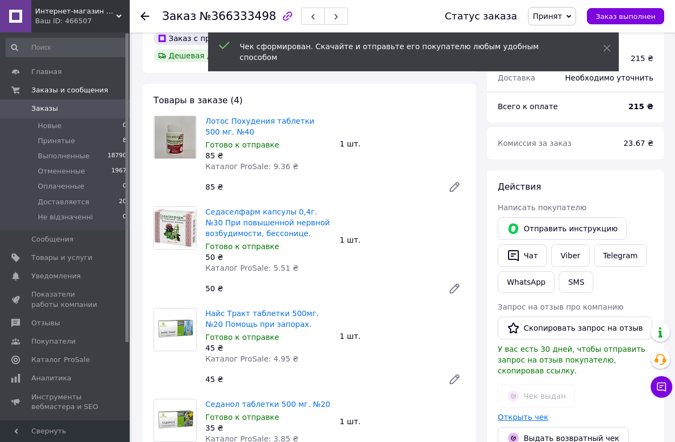
click at [519, 413] on link "Открыть чек" at bounding box center [523, 417] width 51 height 9
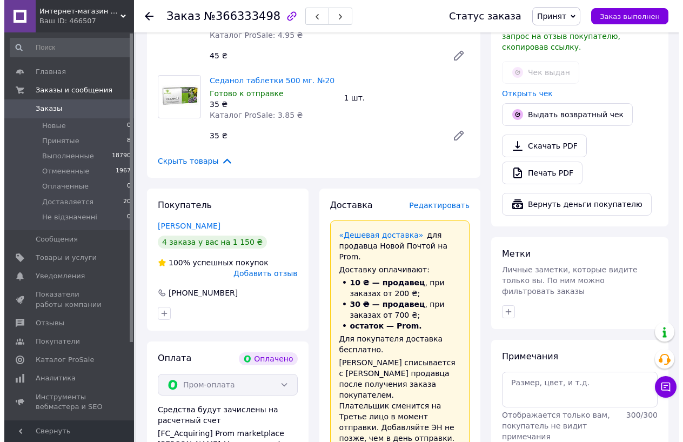
scroll to position [379, 0]
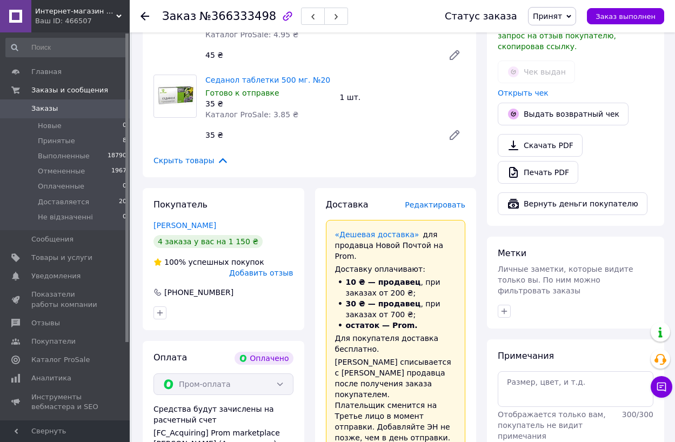
click at [447, 201] on span "Редактировать" at bounding box center [435, 205] width 61 height 9
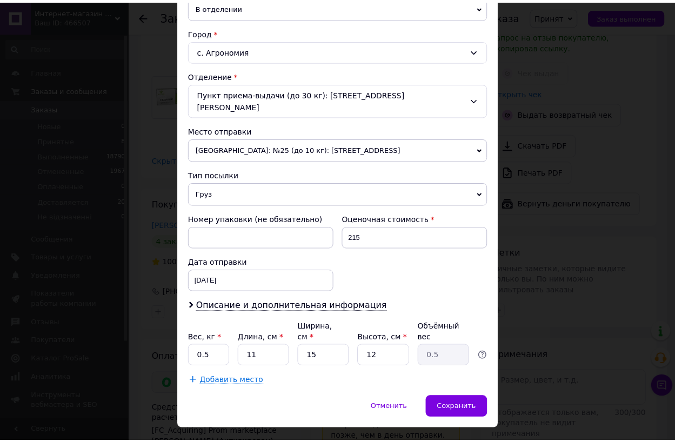
scroll to position [276, 0]
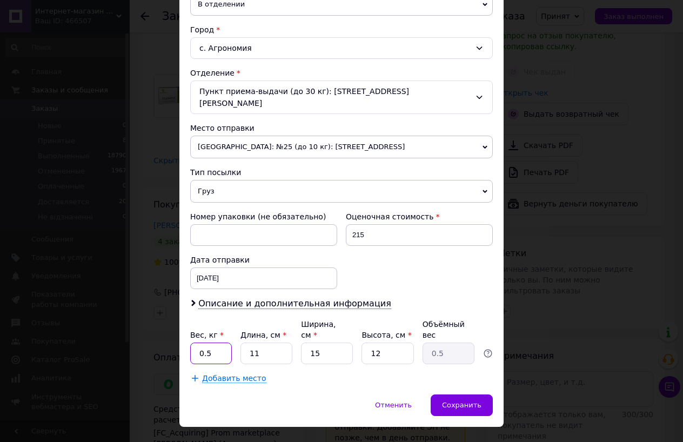
click at [217, 343] on input "0.5" at bounding box center [211, 354] width 42 height 22
type input "0.3"
click at [339, 343] on input "15" at bounding box center [327, 354] width 52 height 22
type input "1"
type input "0.1"
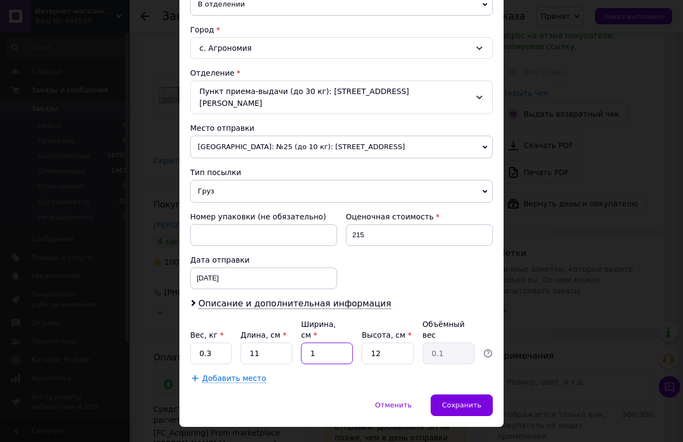
type input "11"
type input "0.36"
type input "11"
click at [384, 343] on input "12" at bounding box center [388, 354] width 52 height 22
type input "1"
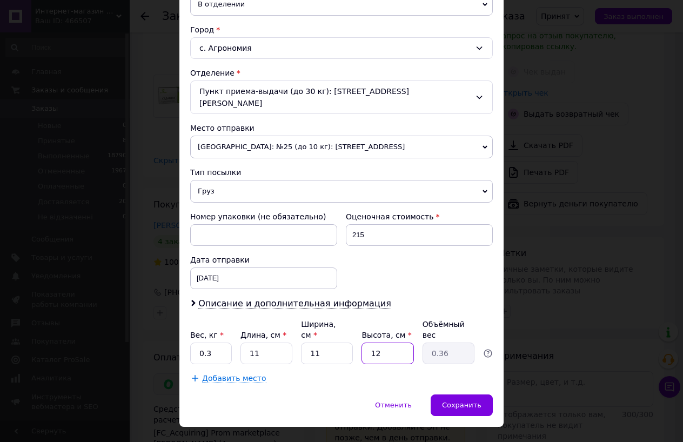
type input "0.1"
type input "11"
type input "0.33"
type input "11"
click at [453, 401] on span "Сохранить" at bounding box center [461, 405] width 39 height 8
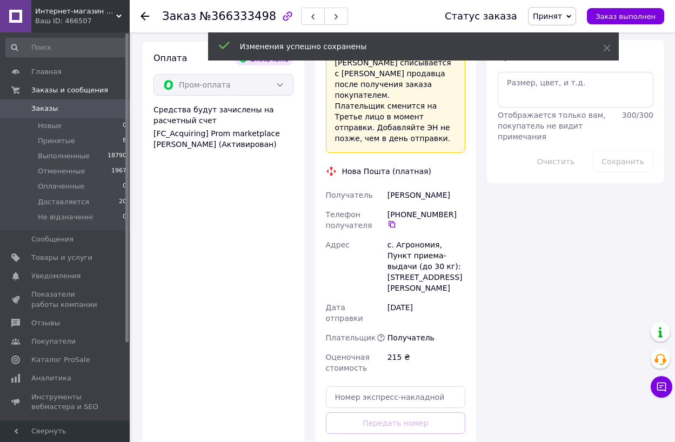
scroll to position [703, 0]
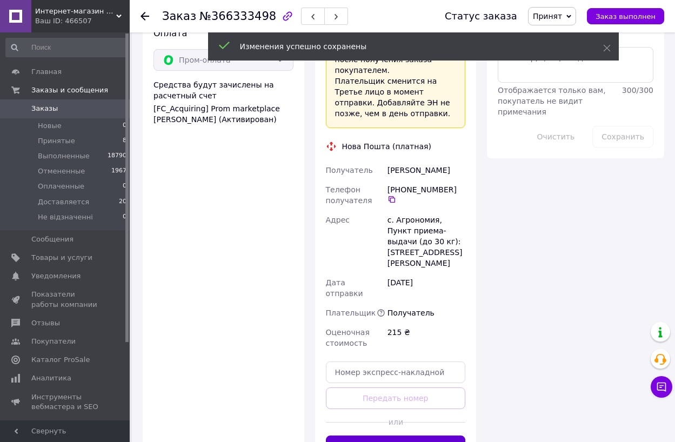
click at [406, 436] on button "Сгенерировать ЭН" at bounding box center [396, 447] width 140 height 22
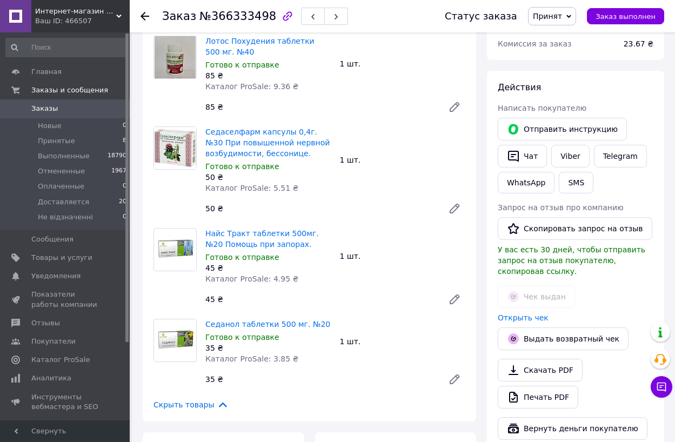
scroll to position [108, 0]
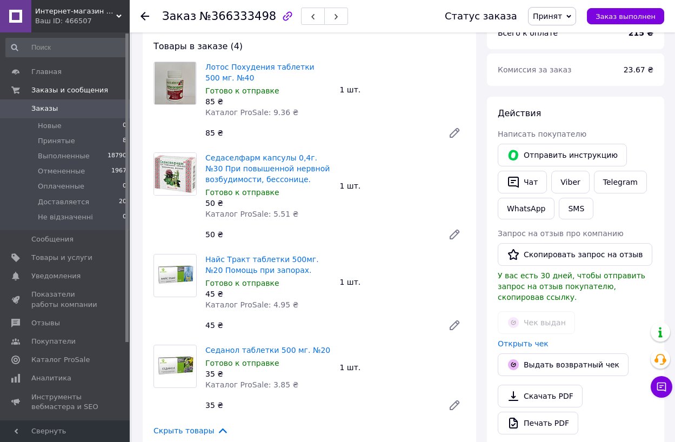
click at [45, 103] on link "Заказы 0" at bounding box center [66, 108] width 133 height 18
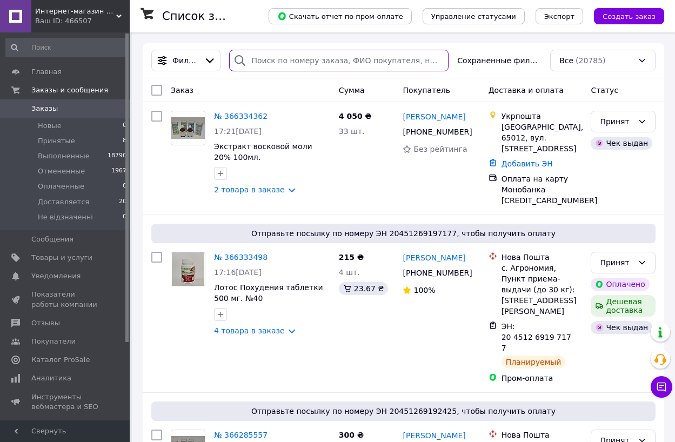
click at [278, 57] on input "search" at bounding box center [339, 61] width 220 height 22
paste input "380974480514"
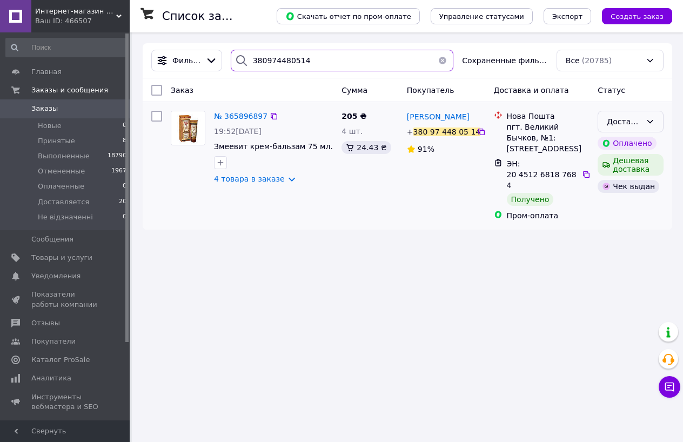
type input "380974480514"
click at [634, 125] on div "Доставляется" at bounding box center [624, 122] width 35 height 12
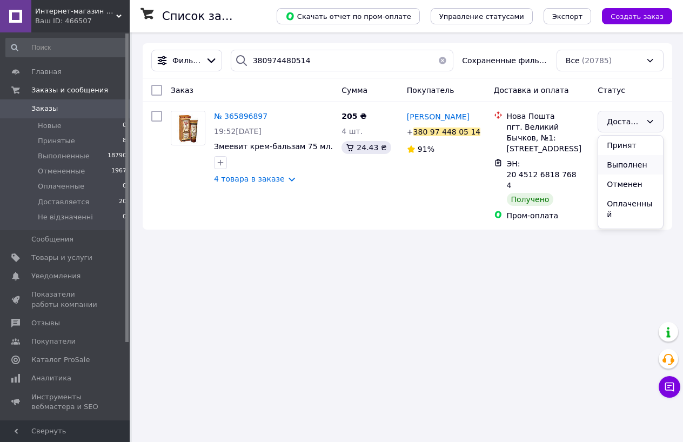
click at [629, 161] on li "Выполнен" at bounding box center [631, 164] width 65 height 19
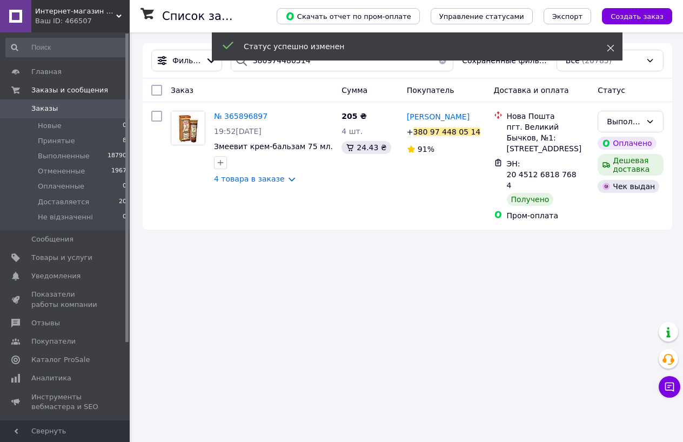
click at [609, 48] on icon at bounding box center [611, 48] width 8 height 8
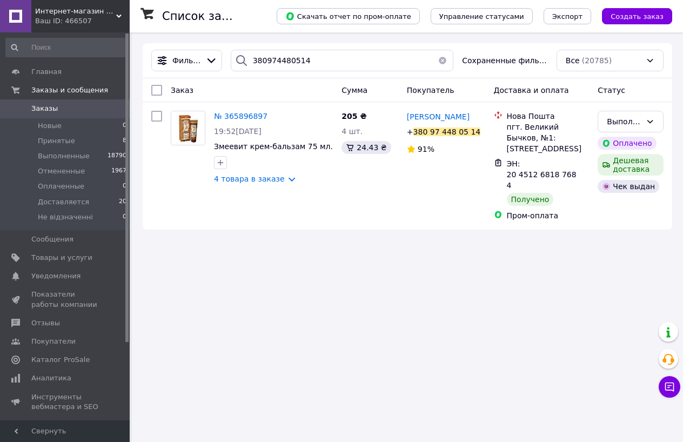
click at [446, 58] on button "button" at bounding box center [443, 61] width 22 height 22
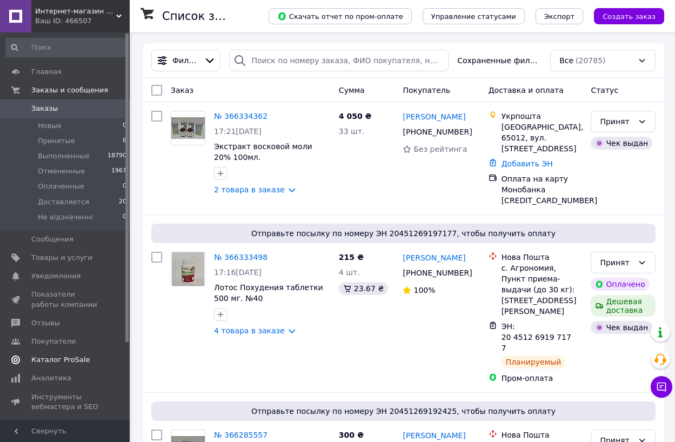
click at [69, 362] on span "Каталог ProSale" at bounding box center [60, 360] width 58 height 10
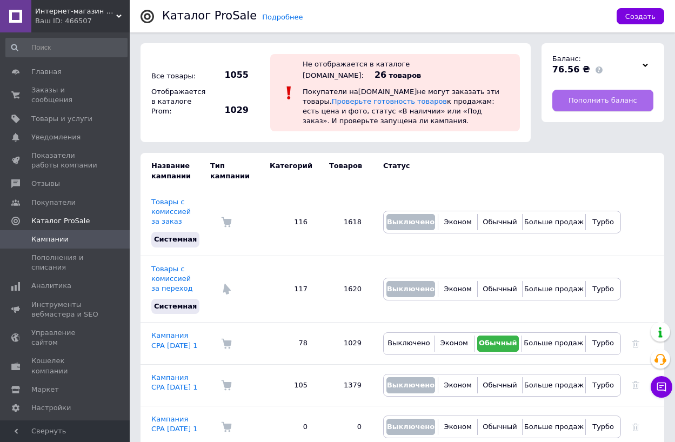
click at [606, 102] on span "Пополнить баланс" at bounding box center [603, 101] width 69 height 10
click at [593, 98] on span "Пополнить баланс" at bounding box center [603, 101] width 69 height 10
click at [99, 94] on span "Заказы и сообщения" at bounding box center [65, 94] width 69 height 19
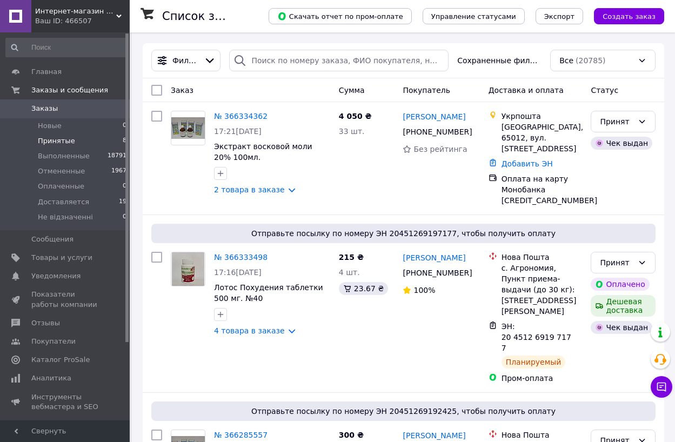
click at [59, 141] on span "Принятые" at bounding box center [56, 141] width 37 height 10
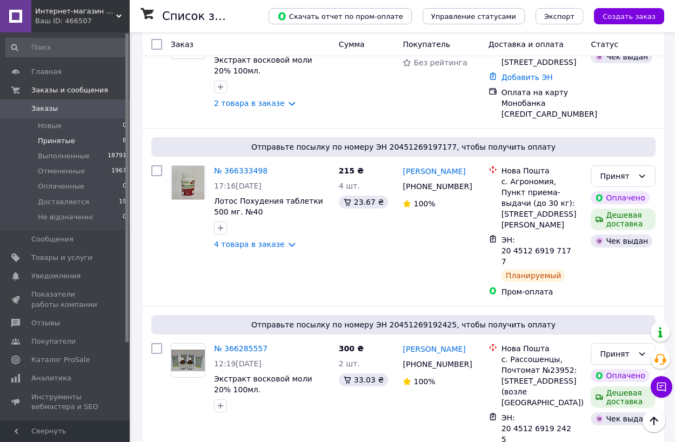
scroll to position [108, 0]
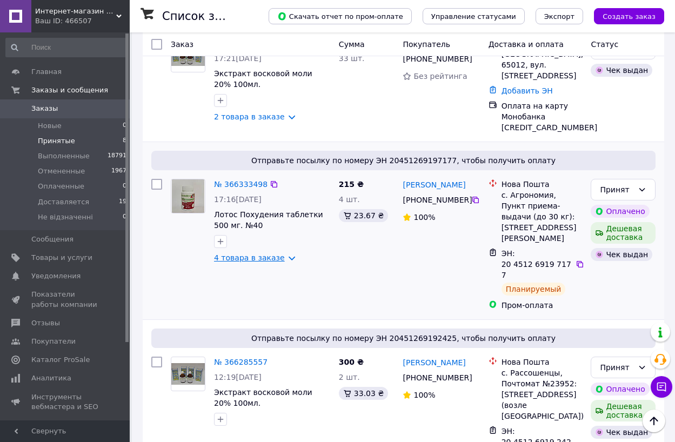
click at [259, 254] on link "4 товара в заказе" at bounding box center [249, 258] width 71 height 9
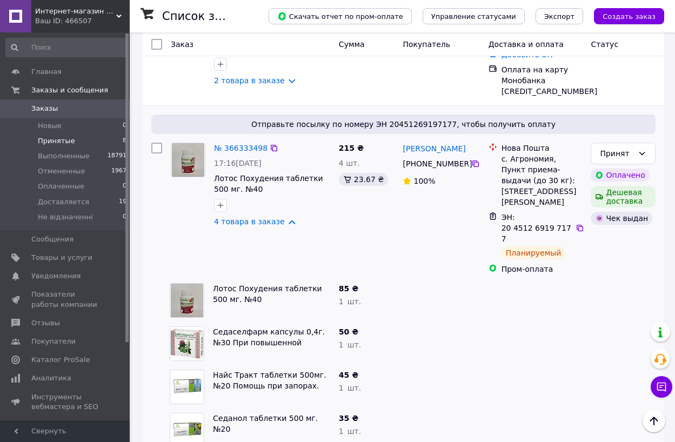
scroll to position [162, 0]
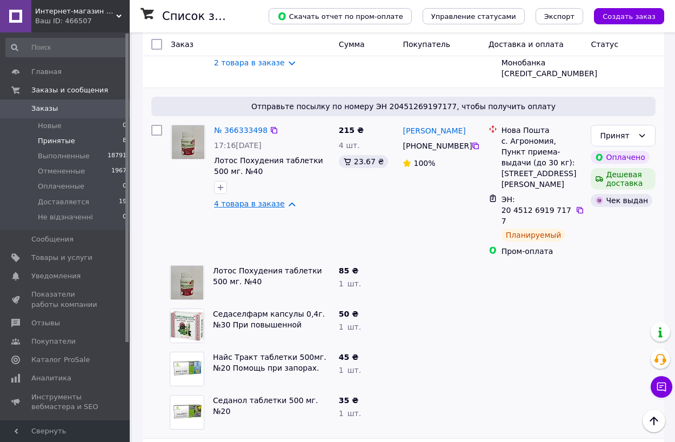
click at [248, 200] on link "4 товара в заказе" at bounding box center [249, 204] width 71 height 9
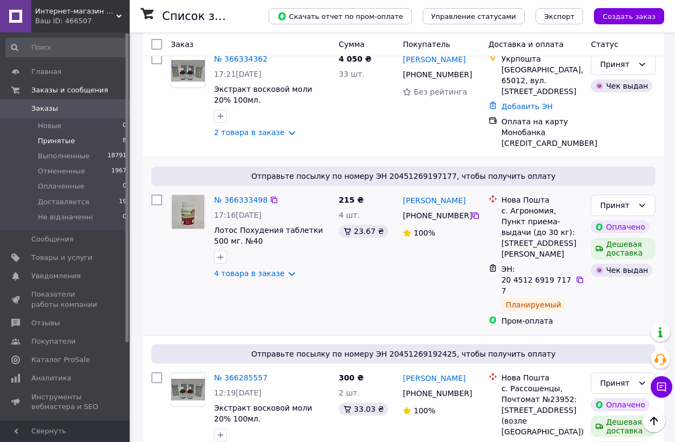
scroll to position [0, 0]
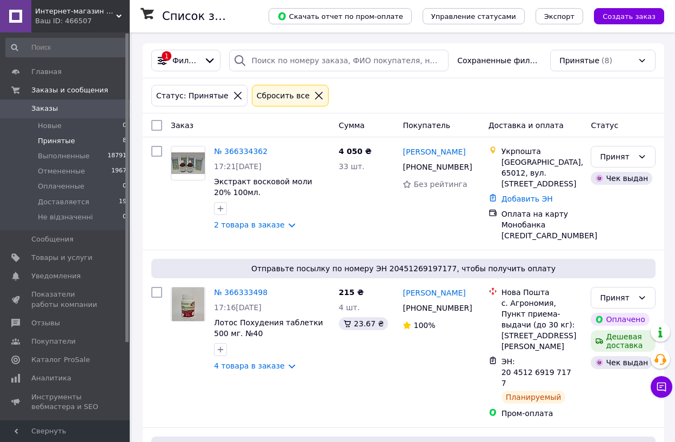
click at [279, 101] on div "Сбросить все" at bounding box center [283, 96] width 57 height 12
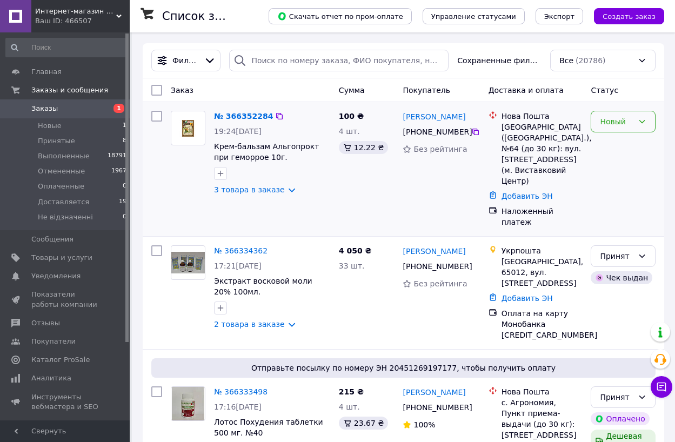
click at [616, 127] on div "Новый" at bounding box center [617, 122] width 34 height 12
click at [619, 145] on li "Принят" at bounding box center [624, 145] width 64 height 19
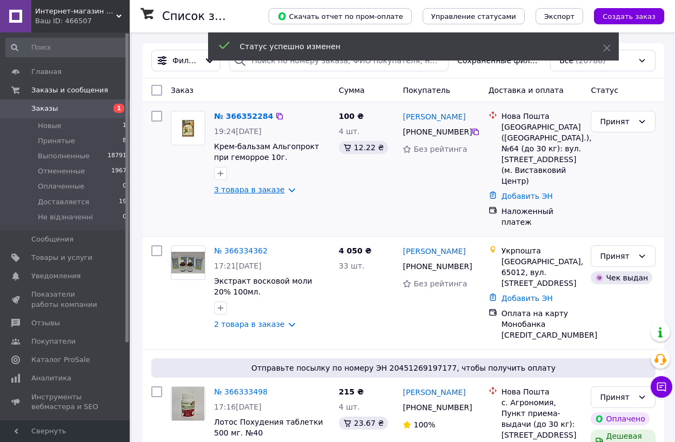
click at [262, 193] on link "3 товара в заказе" at bounding box center [249, 189] width 71 height 9
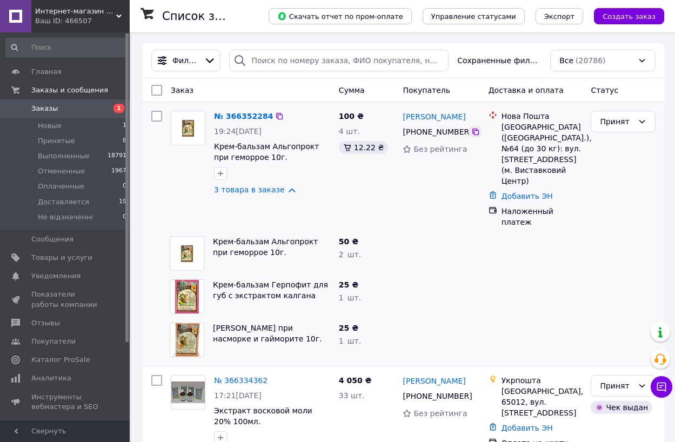
click at [475, 133] on icon at bounding box center [476, 132] width 6 height 6
click at [241, 193] on link "3 товара в заказе" at bounding box center [249, 189] width 71 height 9
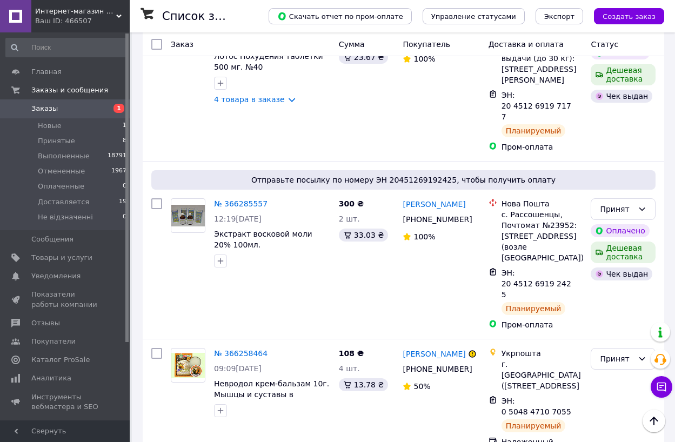
scroll to position [162, 0]
